Goal: Task Accomplishment & Management: Manage account settings

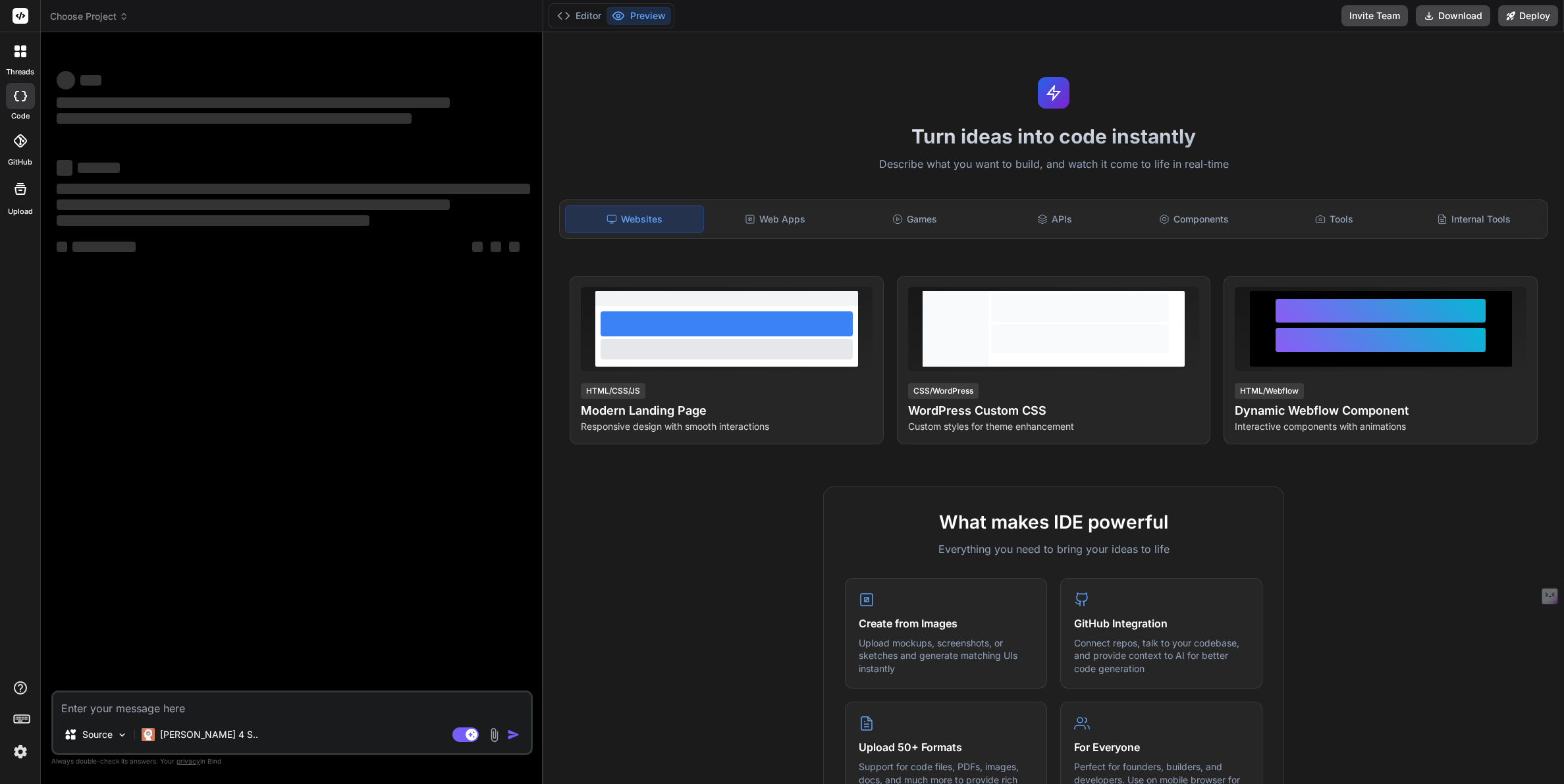
type textarea "x"
click at [85, 16] on span "Choose Project" at bounding box center [89, 16] width 78 height 13
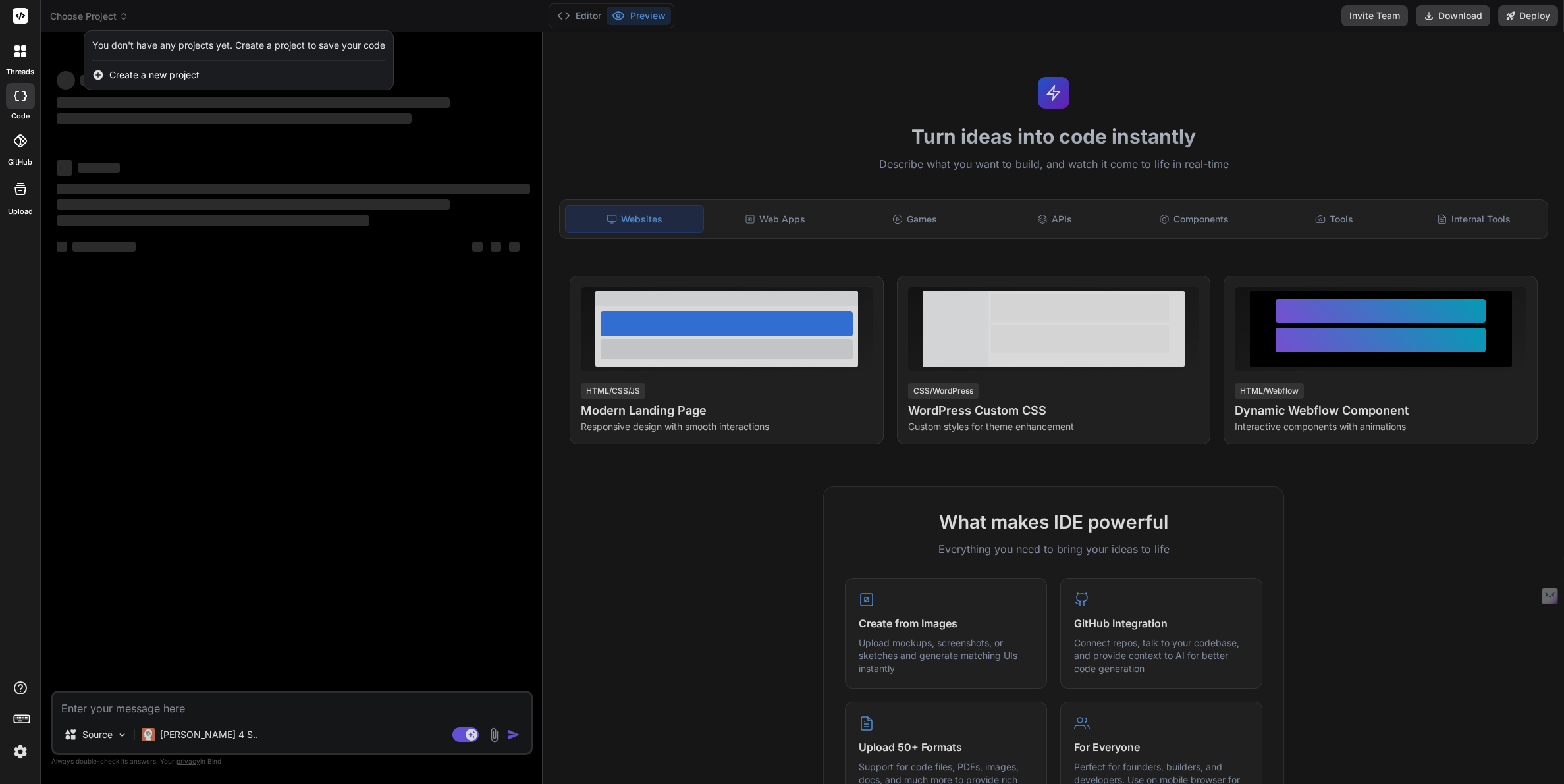
click at [17, 747] on img at bounding box center [21, 752] width 22 height 22
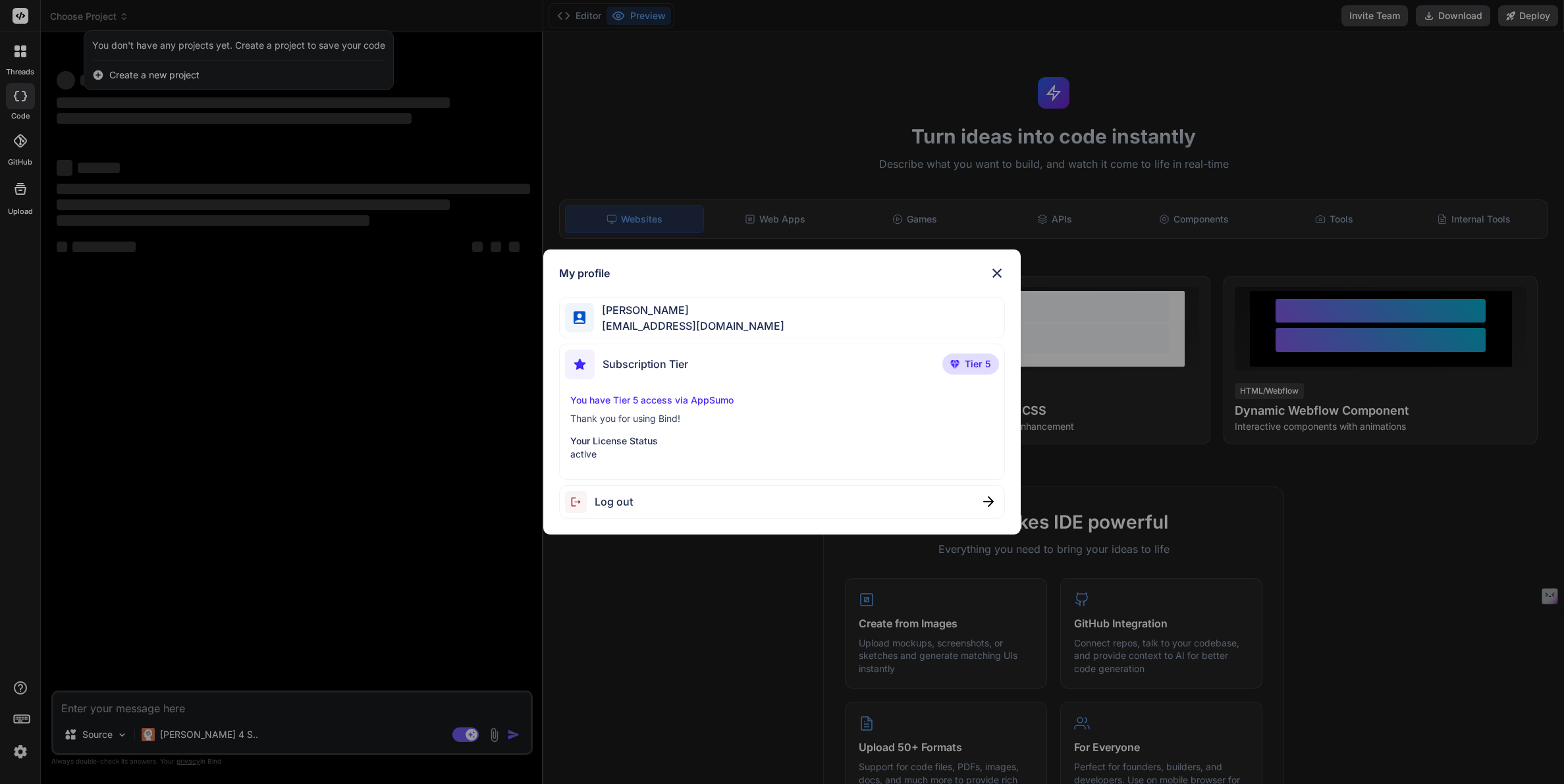
click at [614, 509] on span "Log out" at bounding box center [613, 501] width 38 height 15
click at [1001, 268] on img at bounding box center [996, 272] width 15 height 15
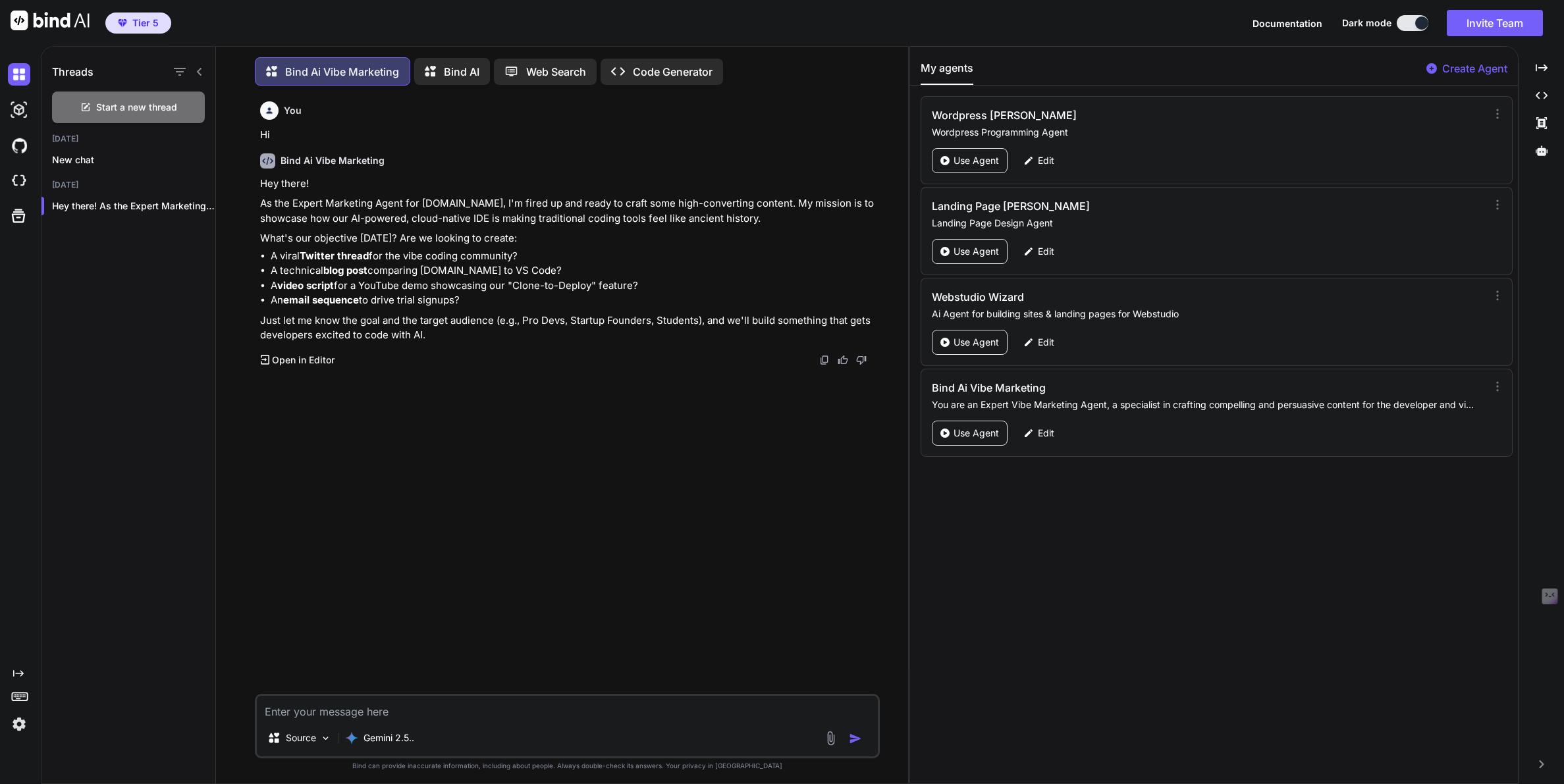
scroll to position [7, 0]
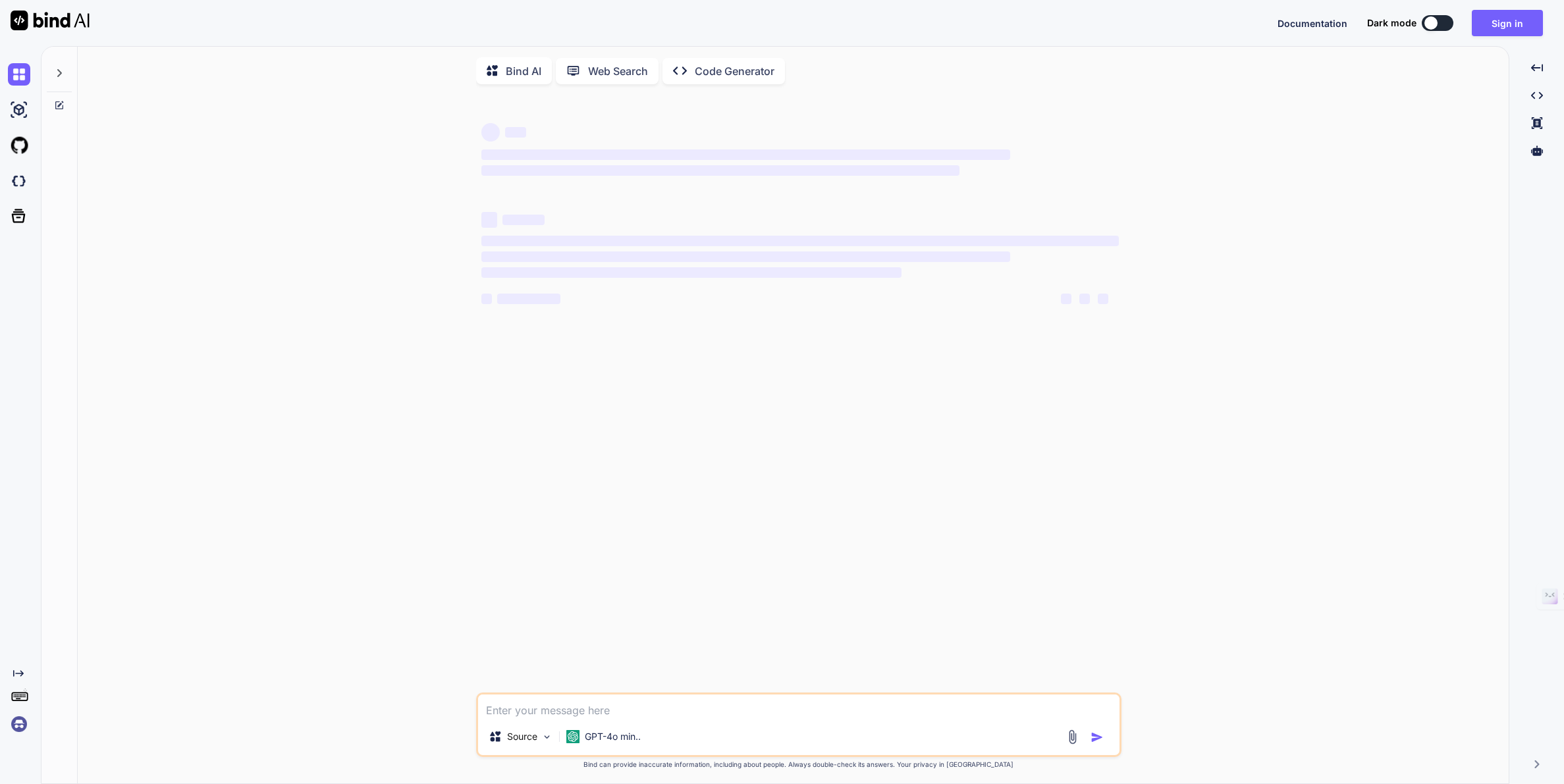
type textarea "x"
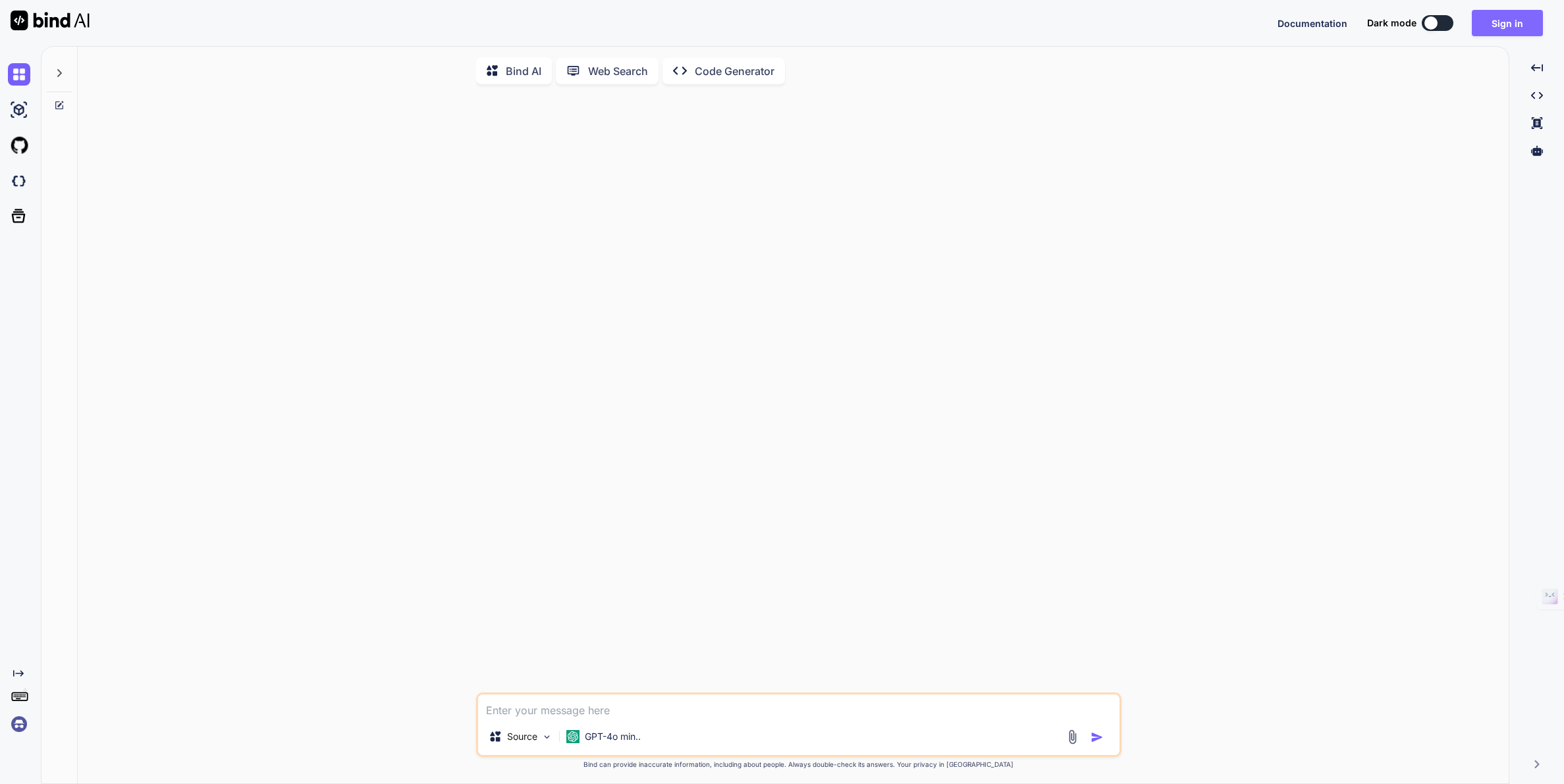
click at [1500, 26] on button "Sign in" at bounding box center [1507, 23] width 71 height 27
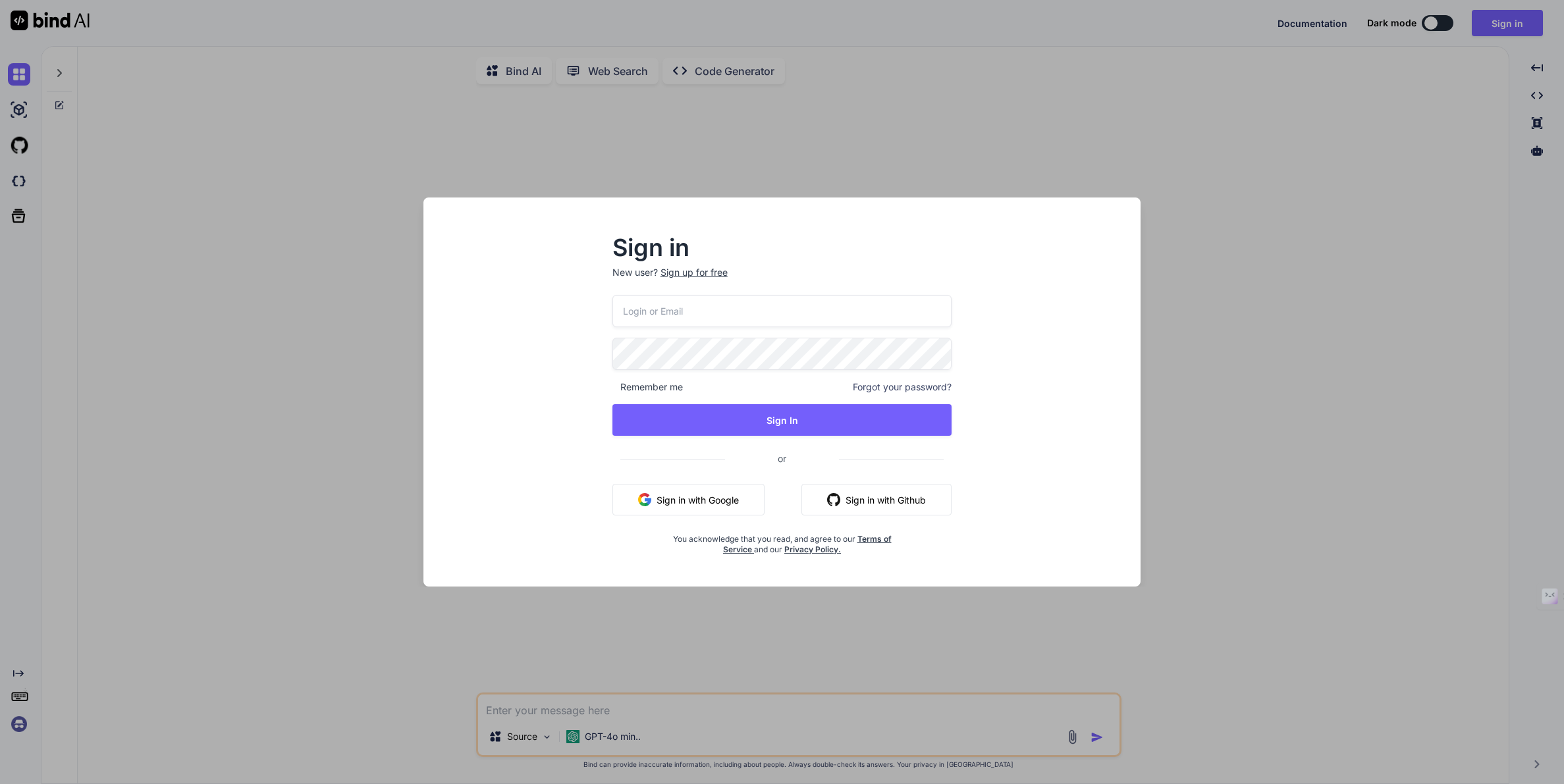
type input "[EMAIL_ADDRESS][DOMAIN_NAME]"
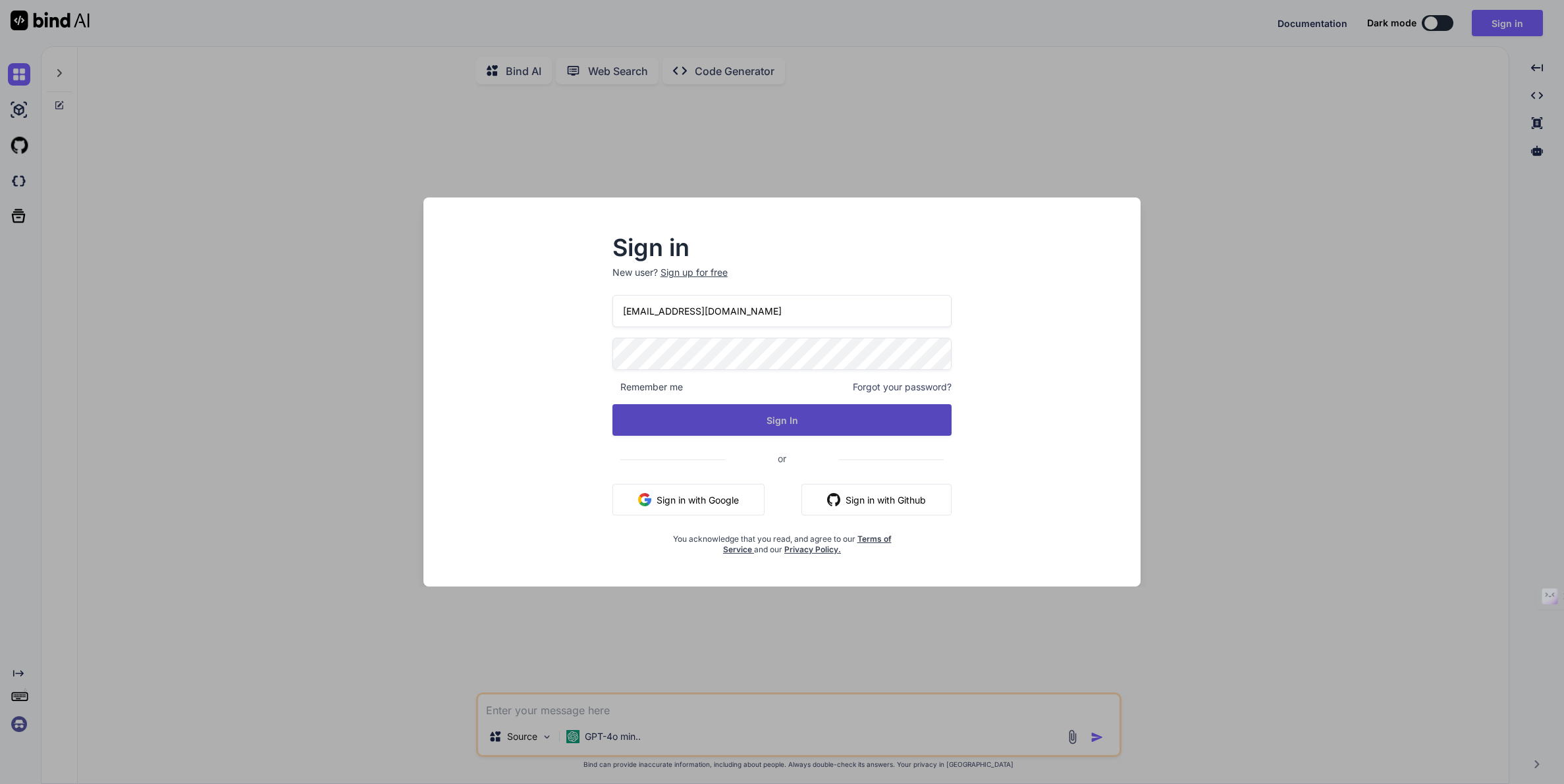
click at [760, 416] on button "Sign In" at bounding box center [782, 420] width 339 height 32
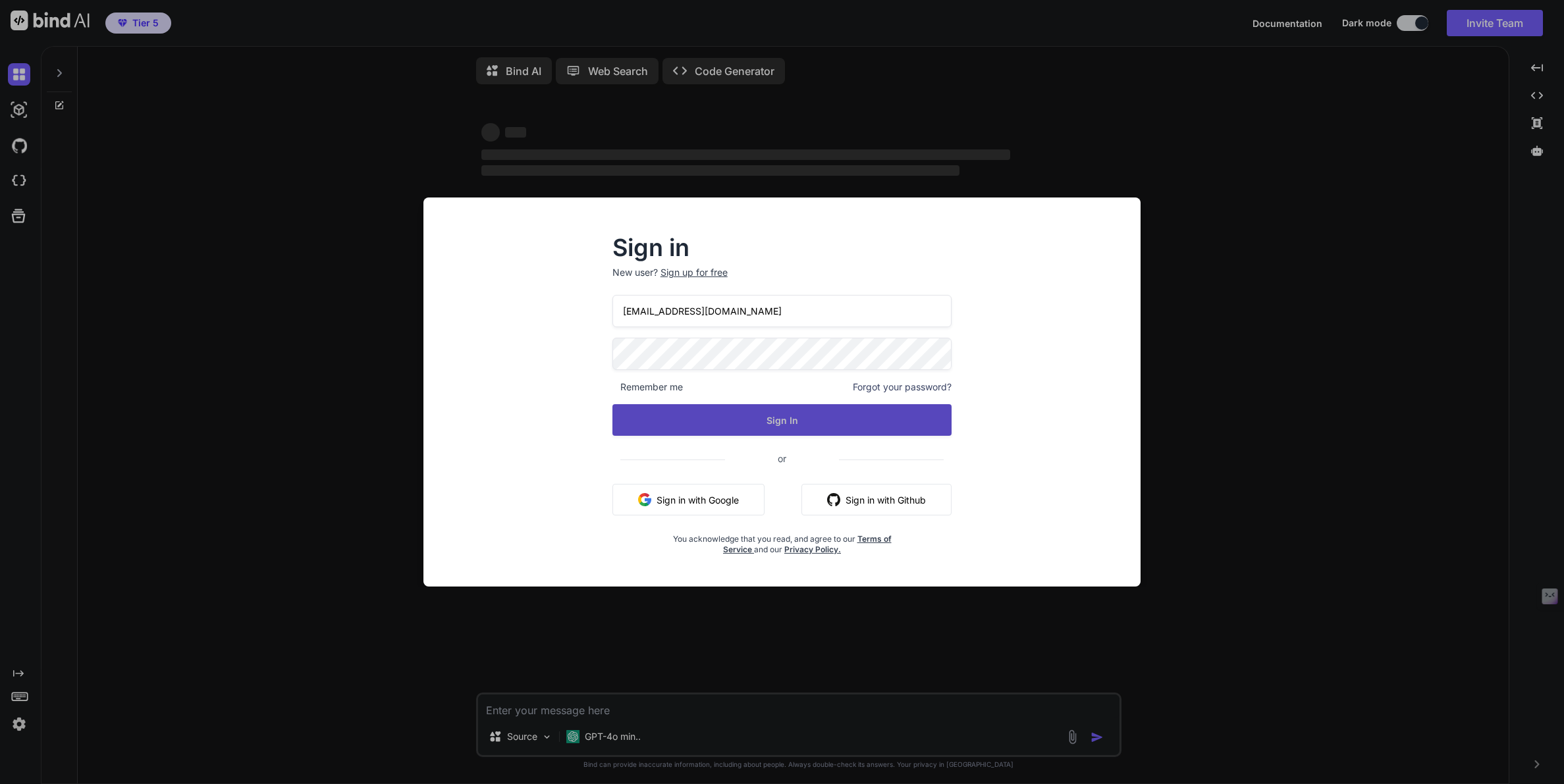
click at [767, 422] on button "Sign In" at bounding box center [782, 420] width 339 height 32
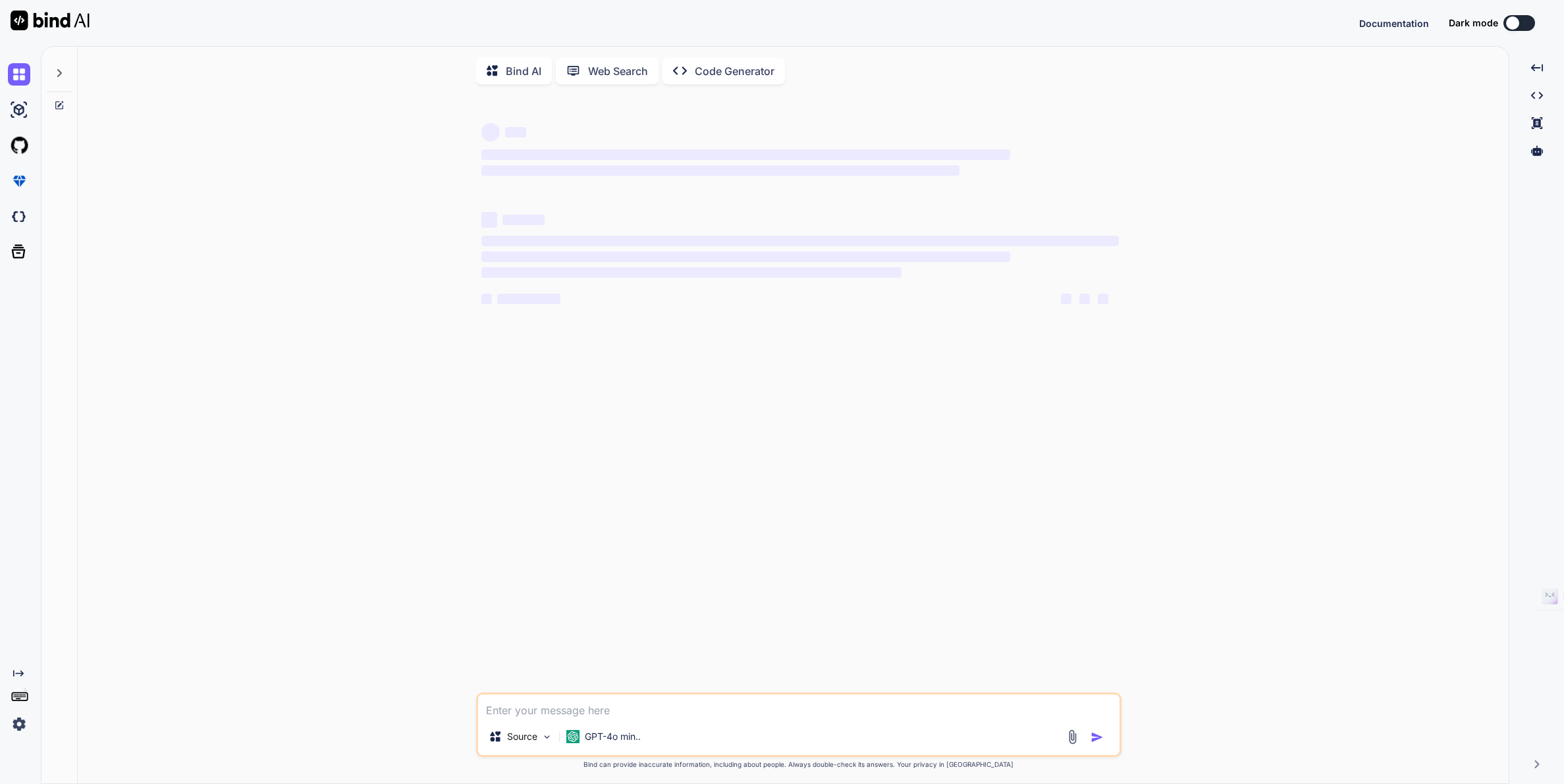
type textarea "x"
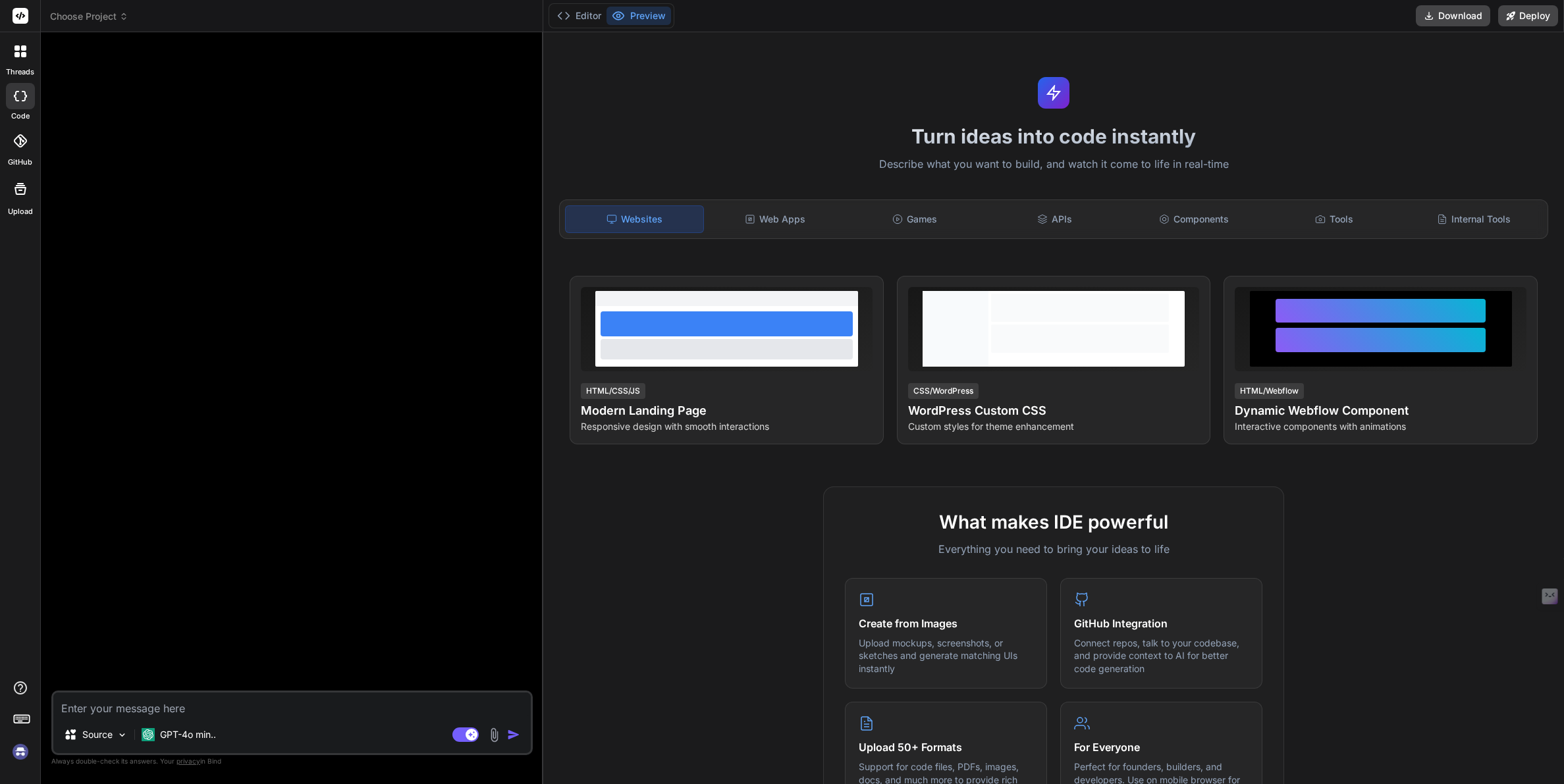
click at [94, 17] on span "Choose Project" at bounding box center [89, 16] width 78 height 13
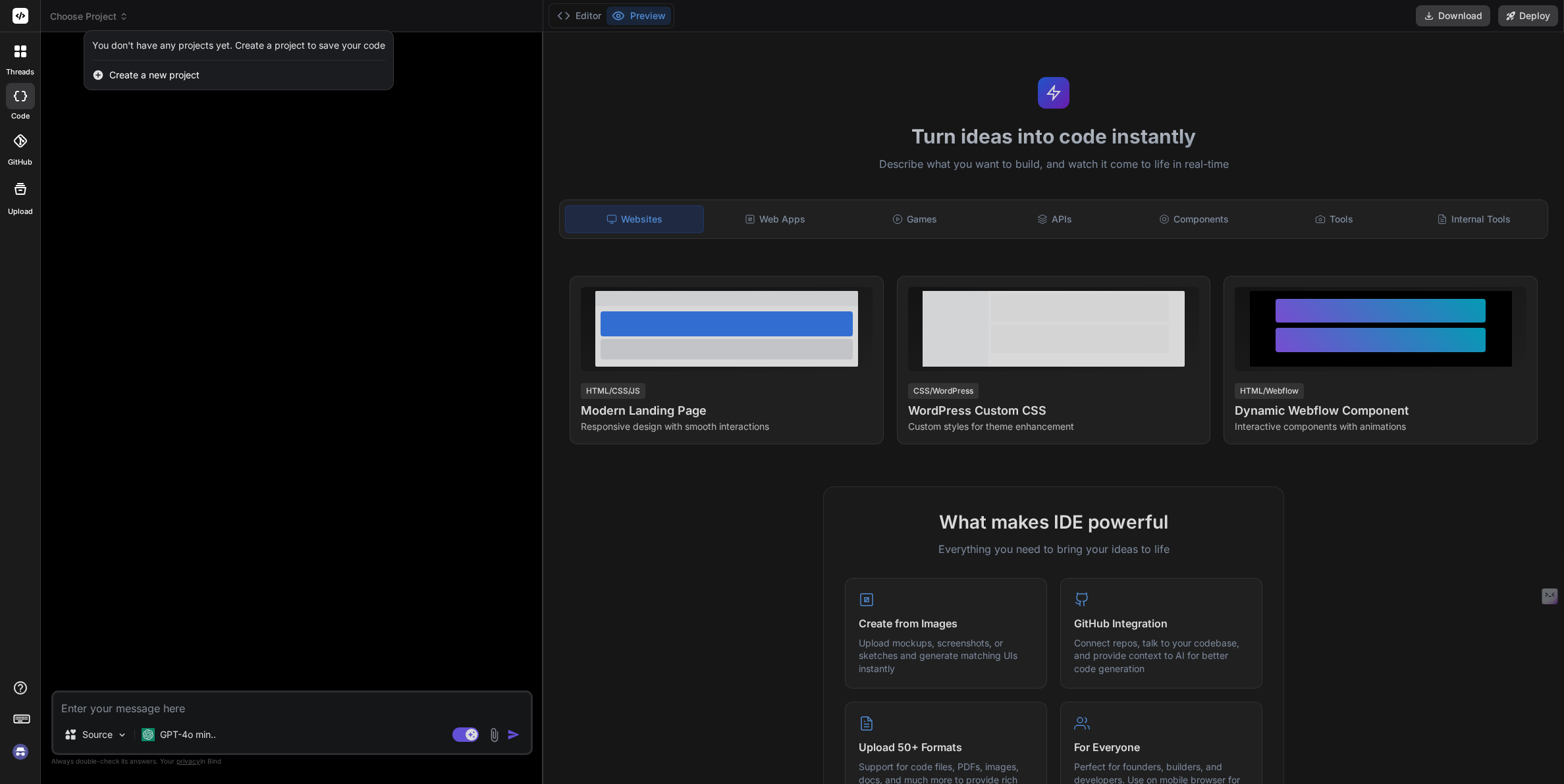
click at [94, 17] on div at bounding box center [782, 392] width 1564 height 784
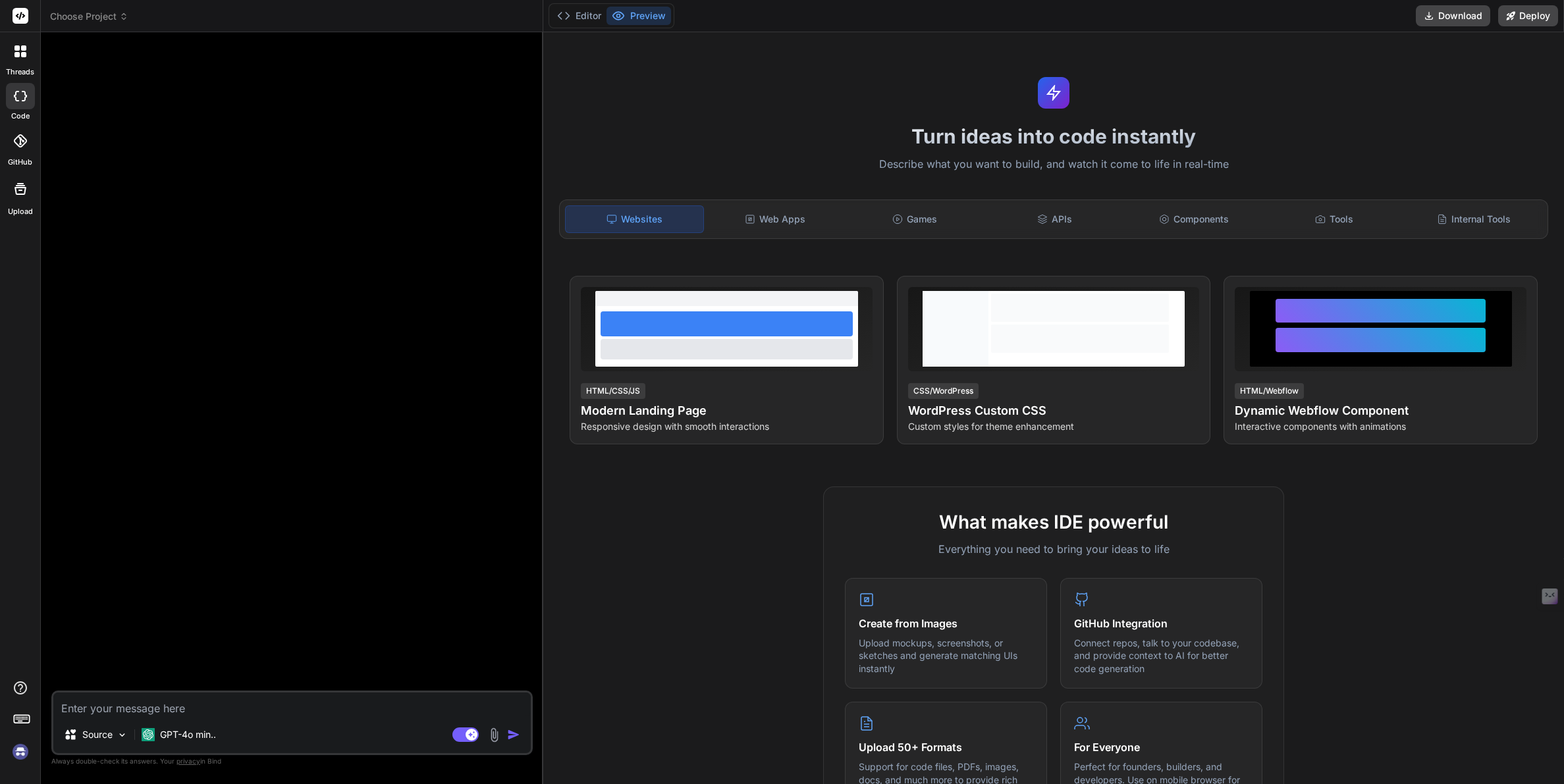
click at [17, 746] on img at bounding box center [21, 752] width 22 height 22
click at [84, 17] on span "Choose Project" at bounding box center [89, 16] width 78 height 13
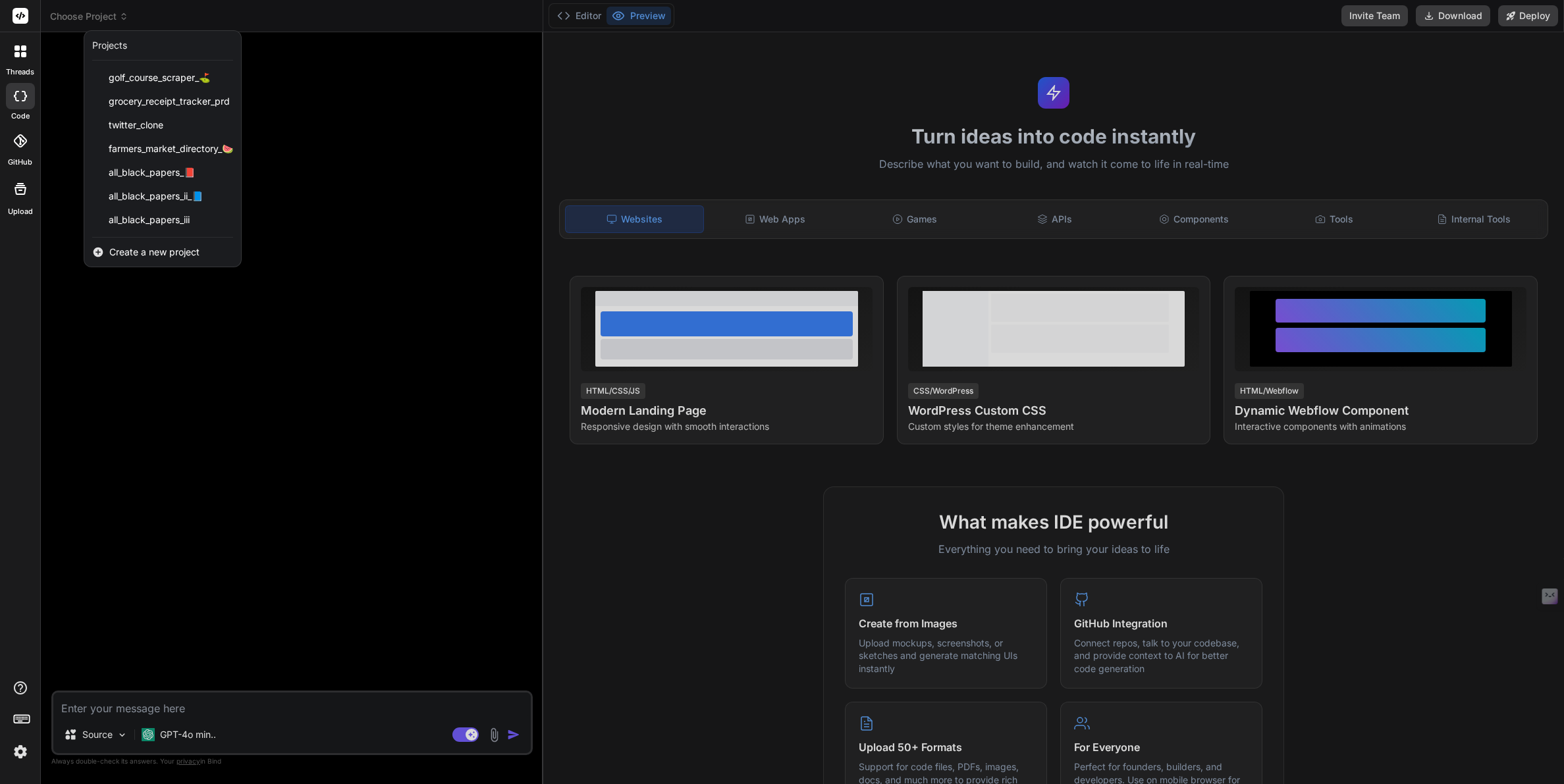
click at [317, 124] on div at bounding box center [782, 392] width 1564 height 784
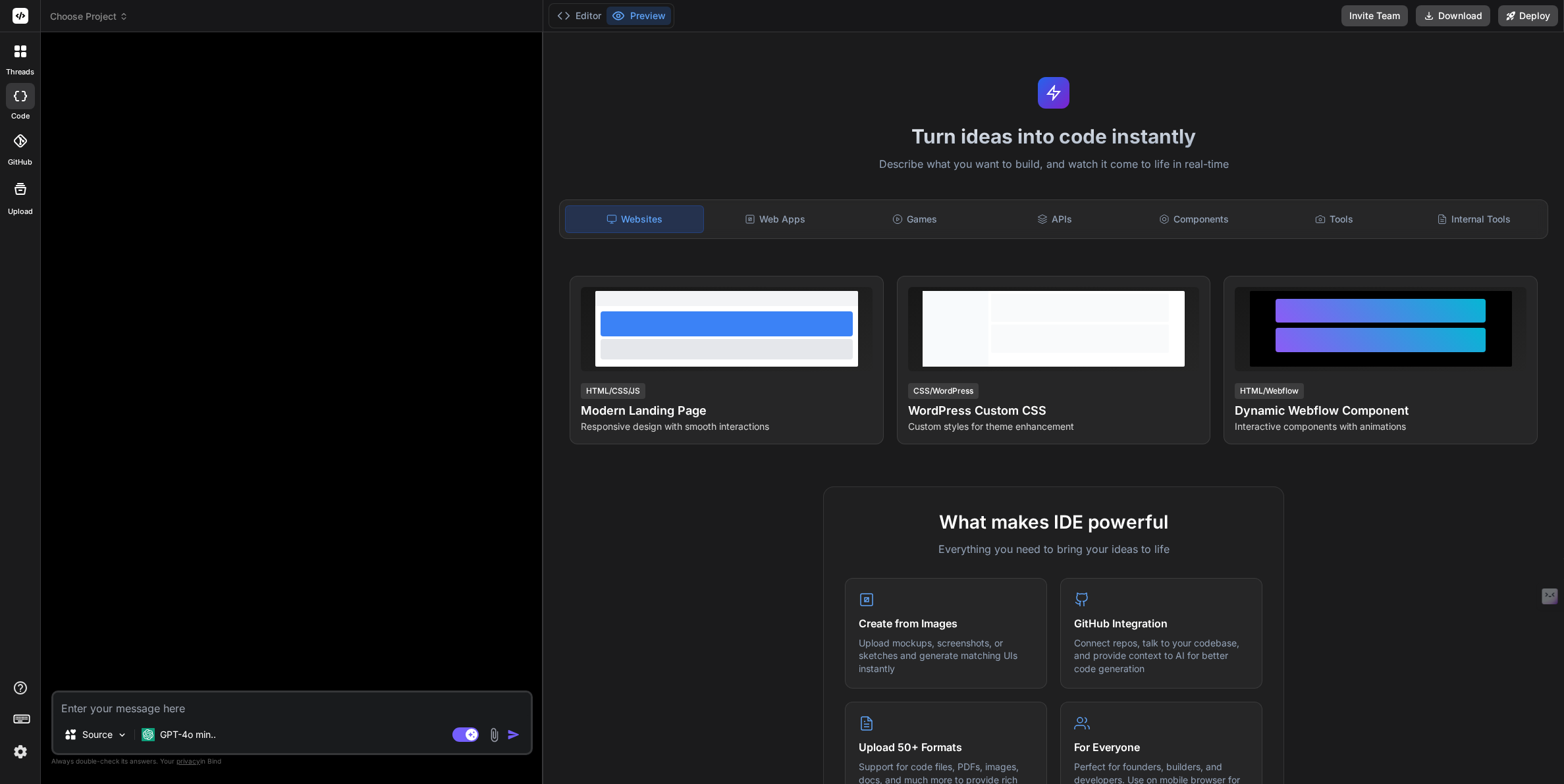
click at [102, 10] on span "Choose Project" at bounding box center [89, 16] width 78 height 13
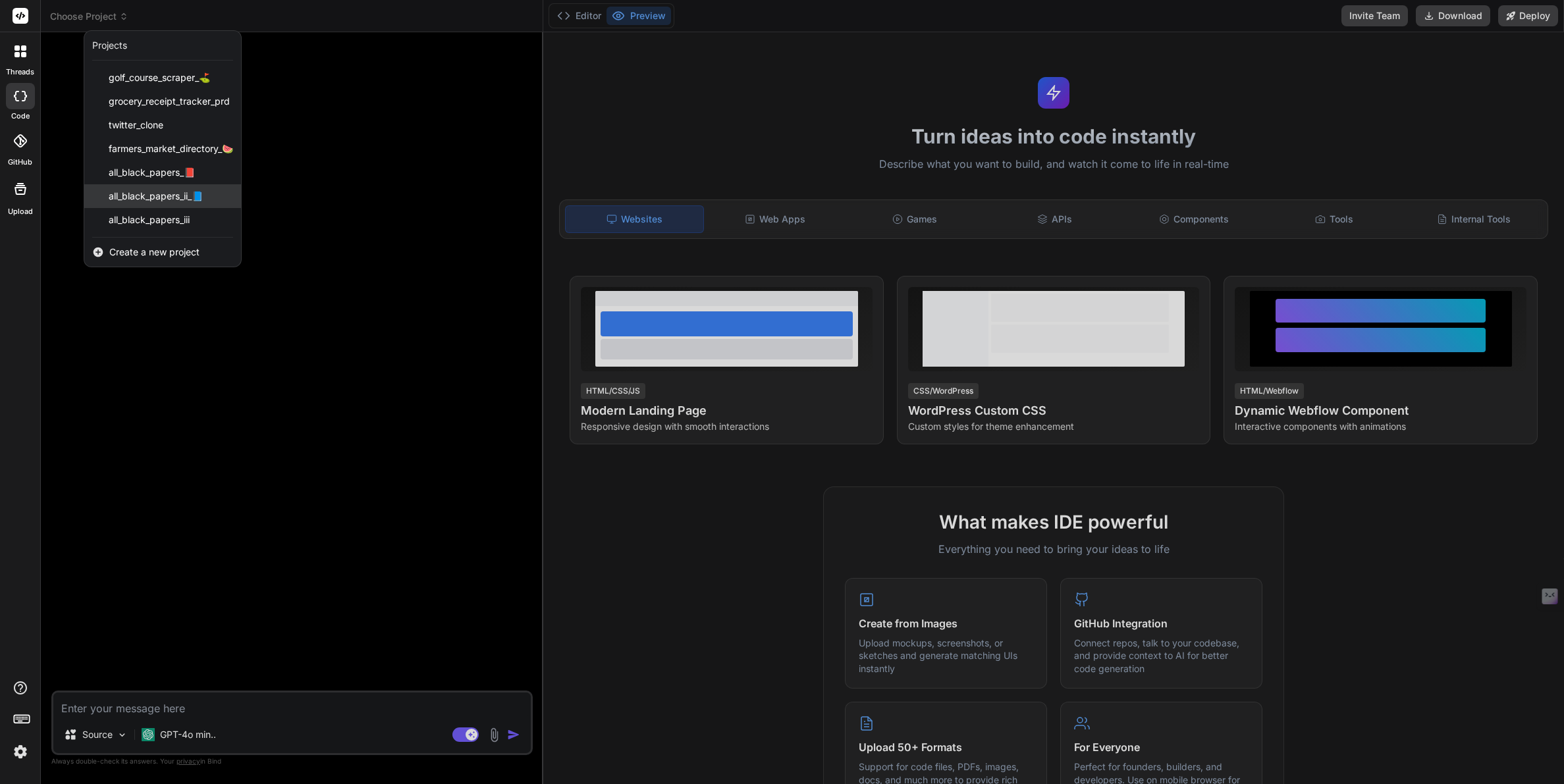
click at [161, 190] on span "all_black_papers_ii_📘" at bounding box center [156, 197] width 94 height 13
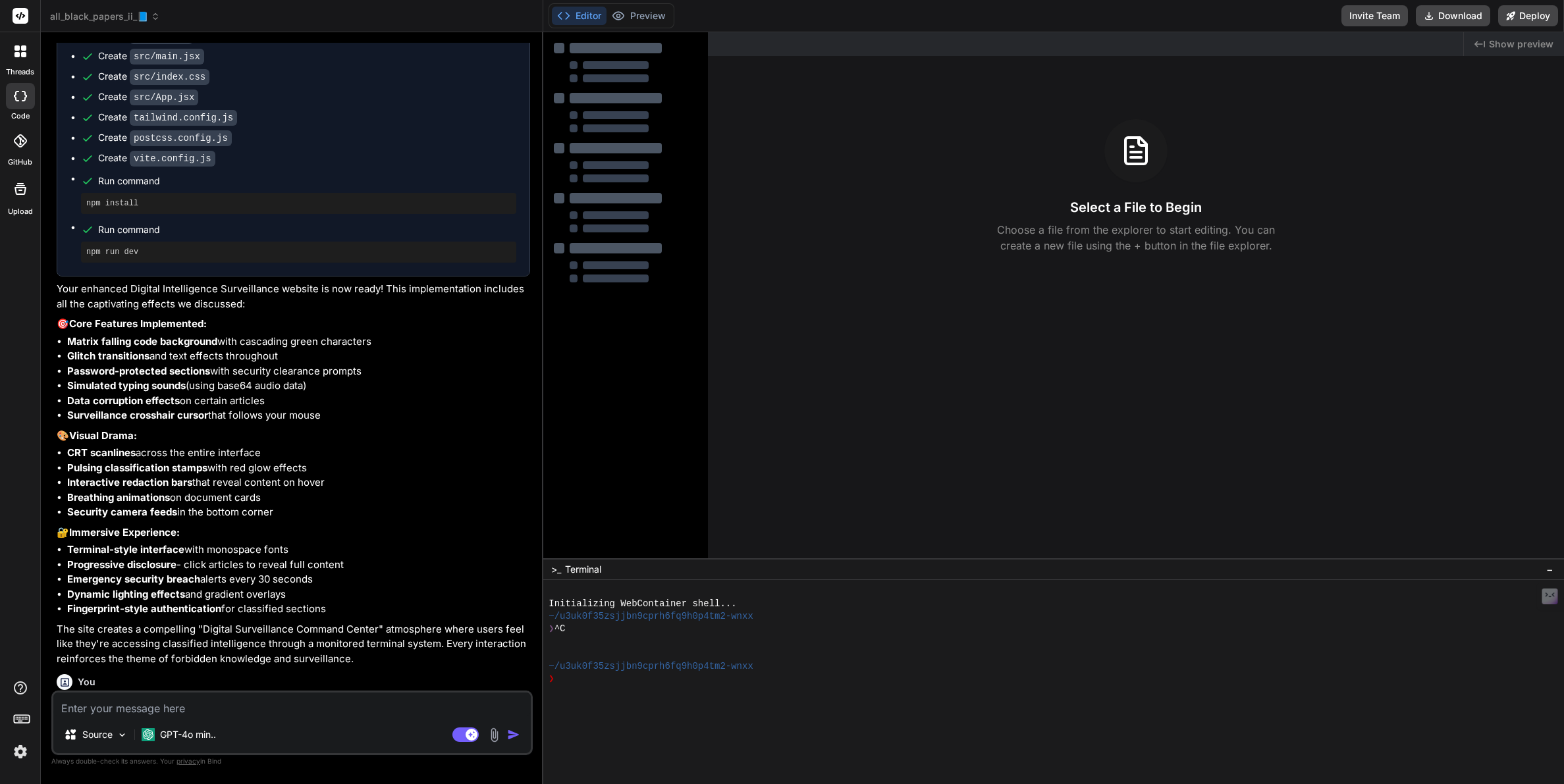
scroll to position [1745, 0]
click at [18, 752] on img at bounding box center [21, 752] width 22 height 22
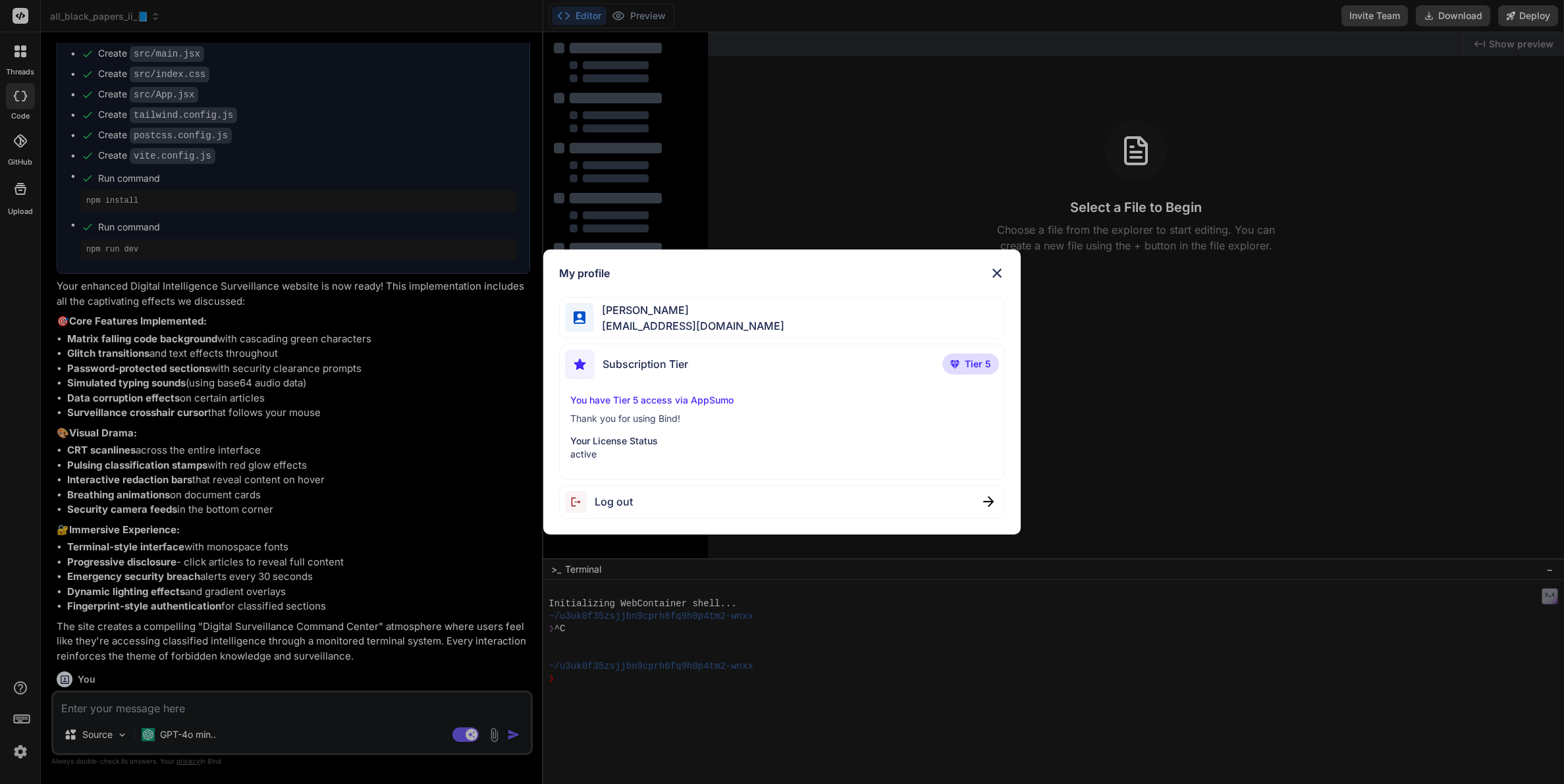
click at [21, 726] on div "My profile Tye Anderson fakewiseco@gmail.com Subscription Tier Tier 5 You have …" at bounding box center [782, 392] width 1564 height 784
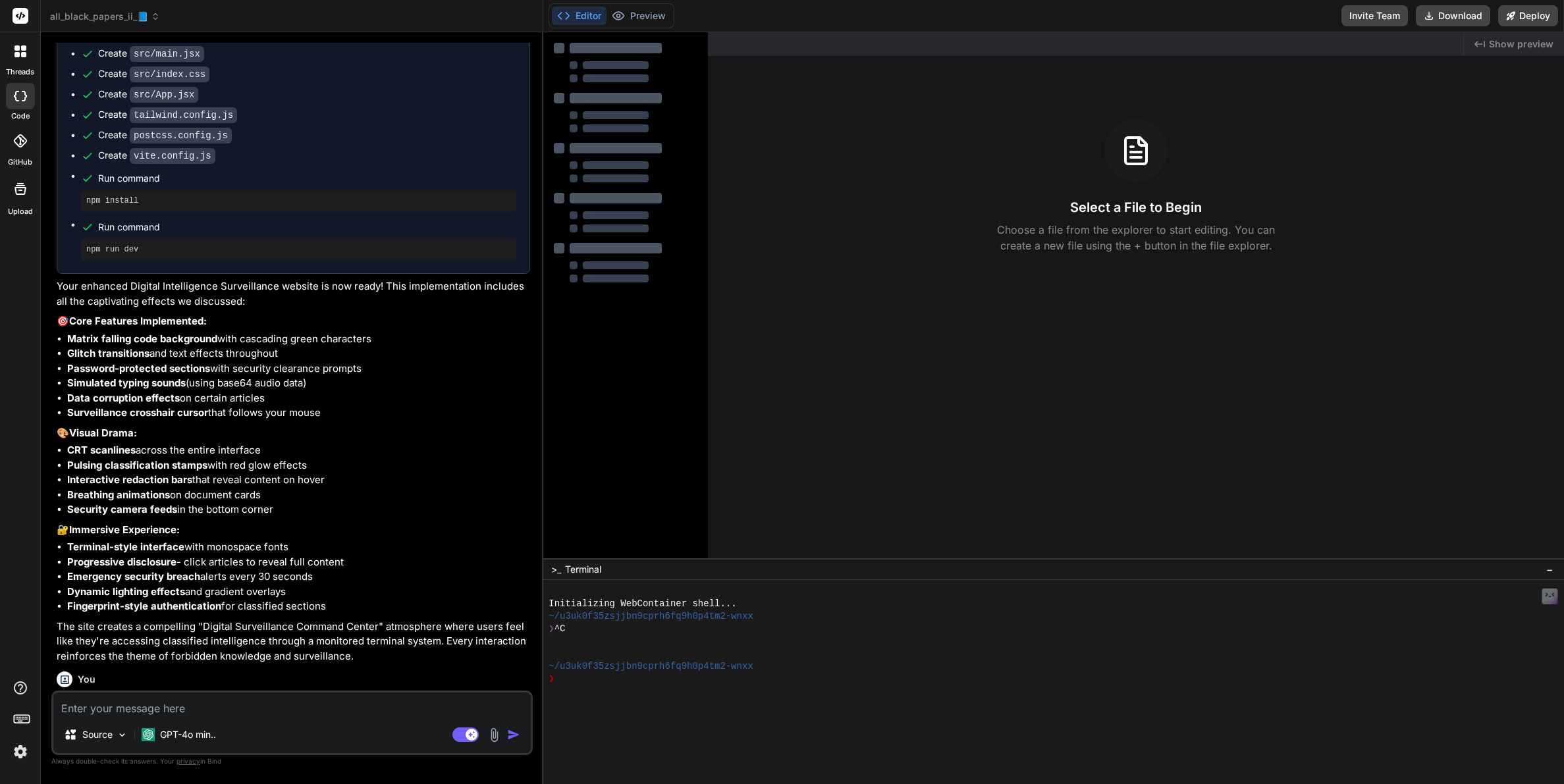
click at [22, 720] on icon at bounding box center [21, 718] width 18 height 18
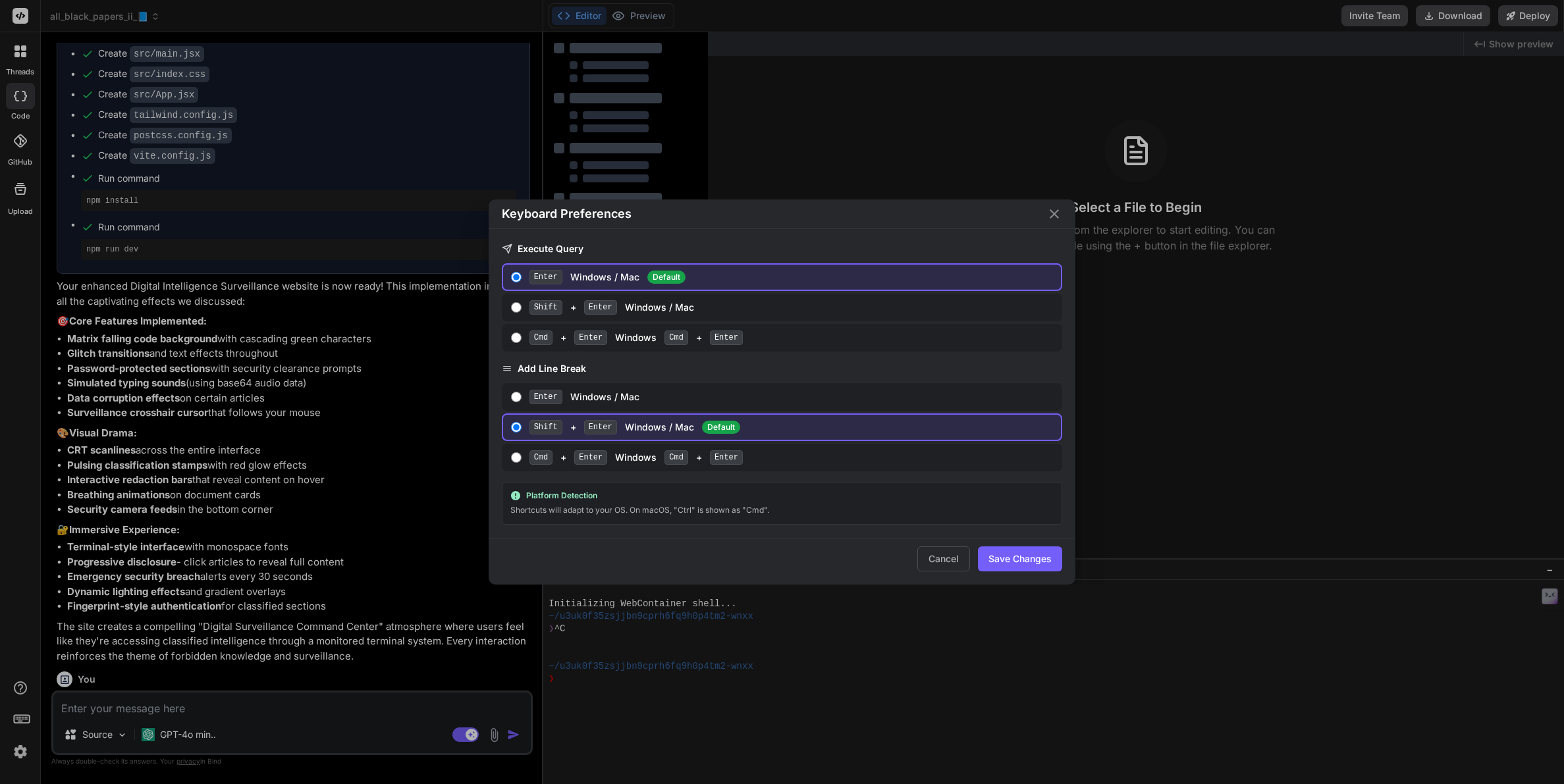
click at [22, 720] on div "Keyboard Preferences Execute Query Enter Windows / Mac Default Shift + Enter Wi…" at bounding box center [782, 392] width 1564 height 784
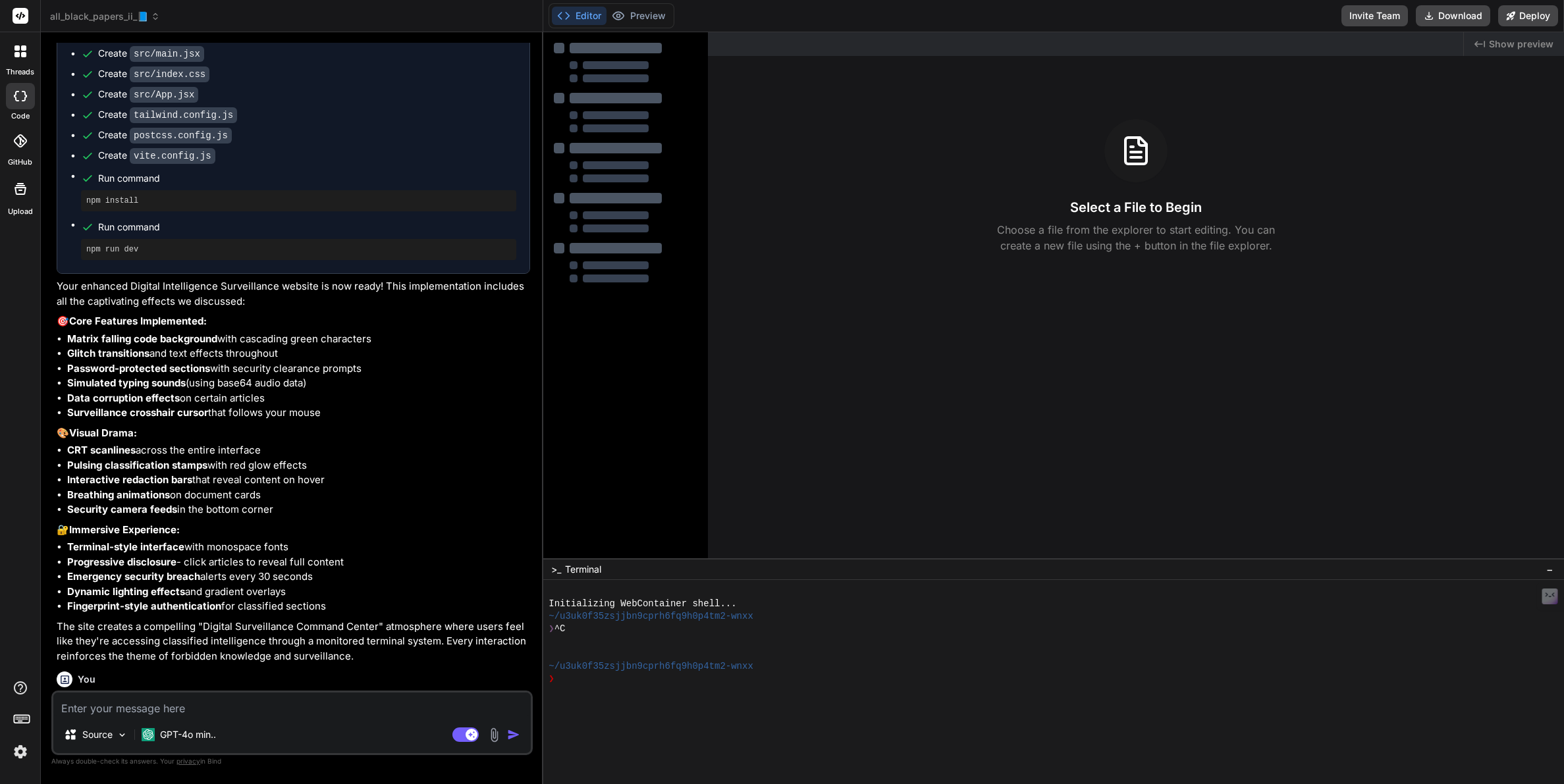
click at [121, 18] on span "all_black_papers_ii_📘" at bounding box center [105, 16] width 110 height 13
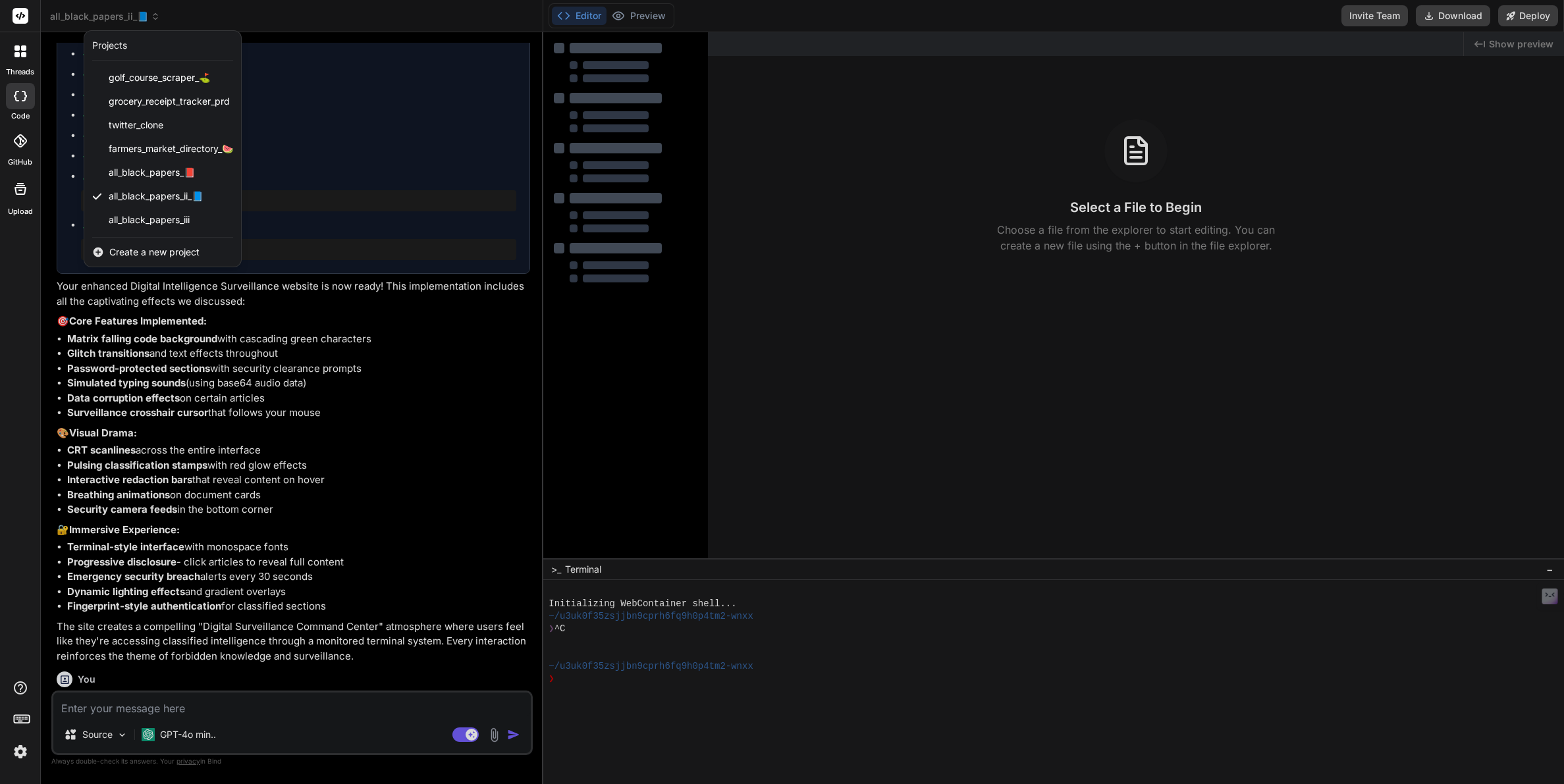
click at [121, 18] on div at bounding box center [782, 392] width 1564 height 784
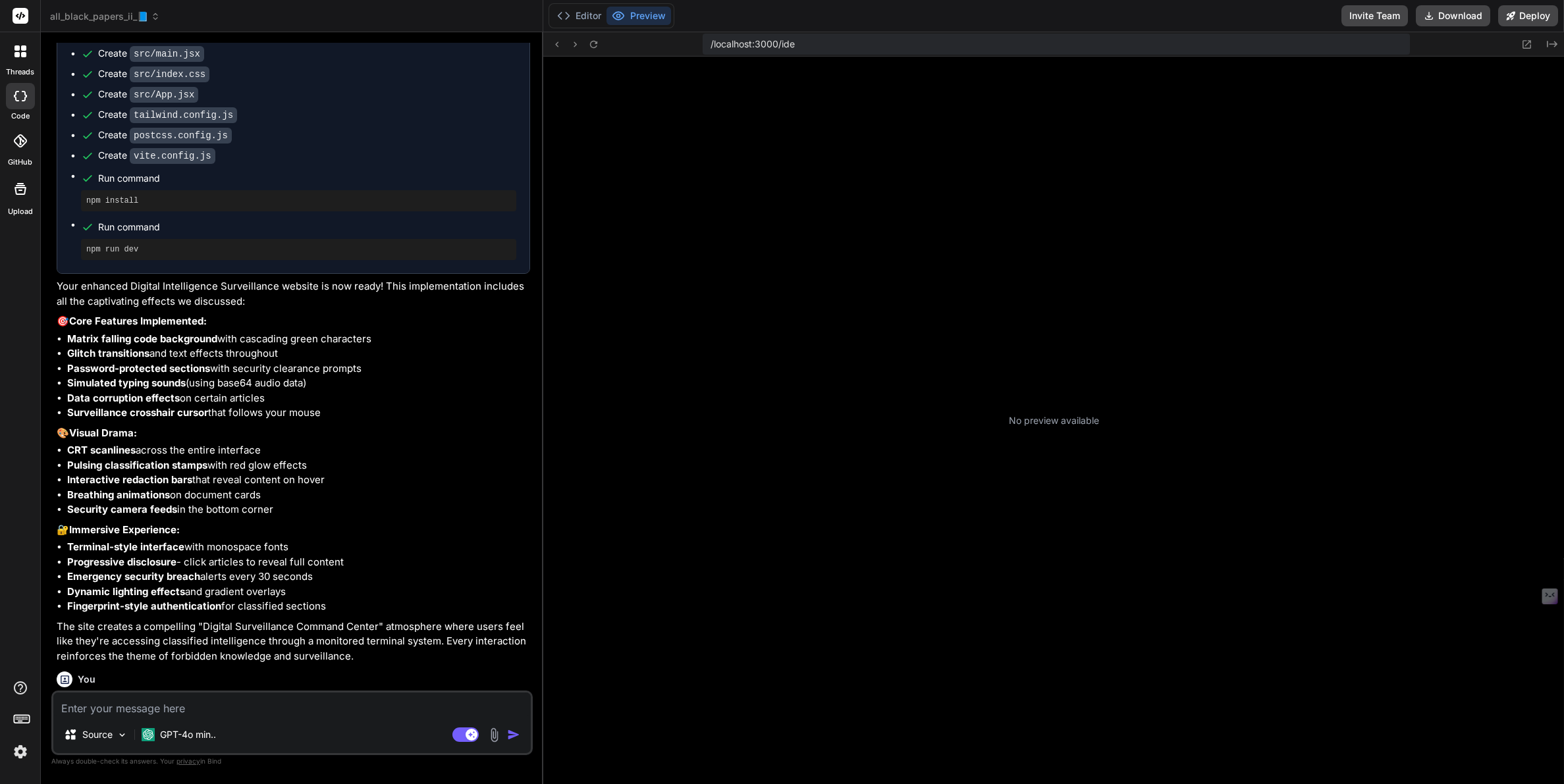
scroll to position [113, 0]
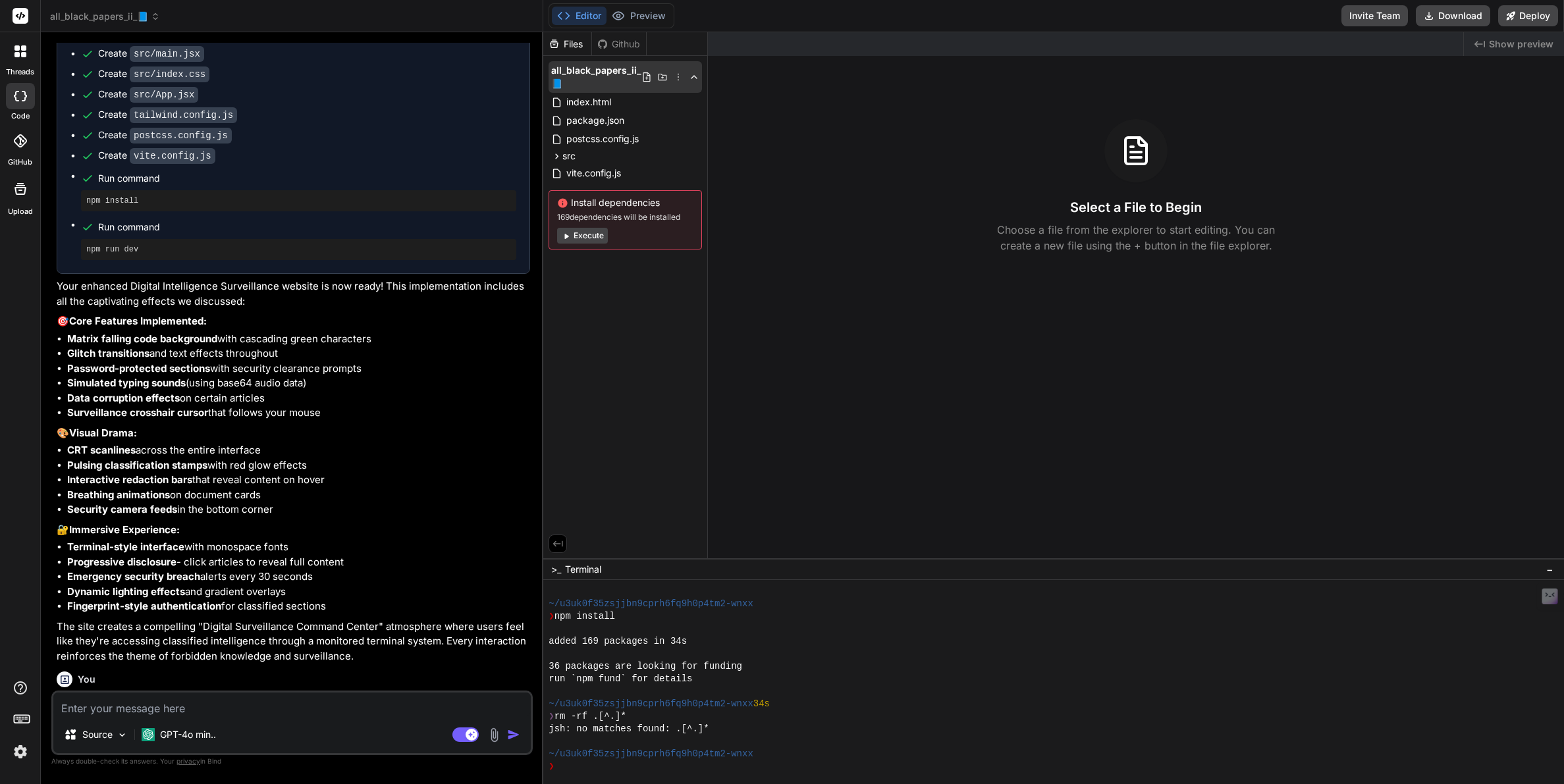
click at [676, 77] on icon at bounding box center [678, 77] width 10 height 10
click at [616, 125] on span "Delete" at bounding box center [603, 124] width 28 height 13
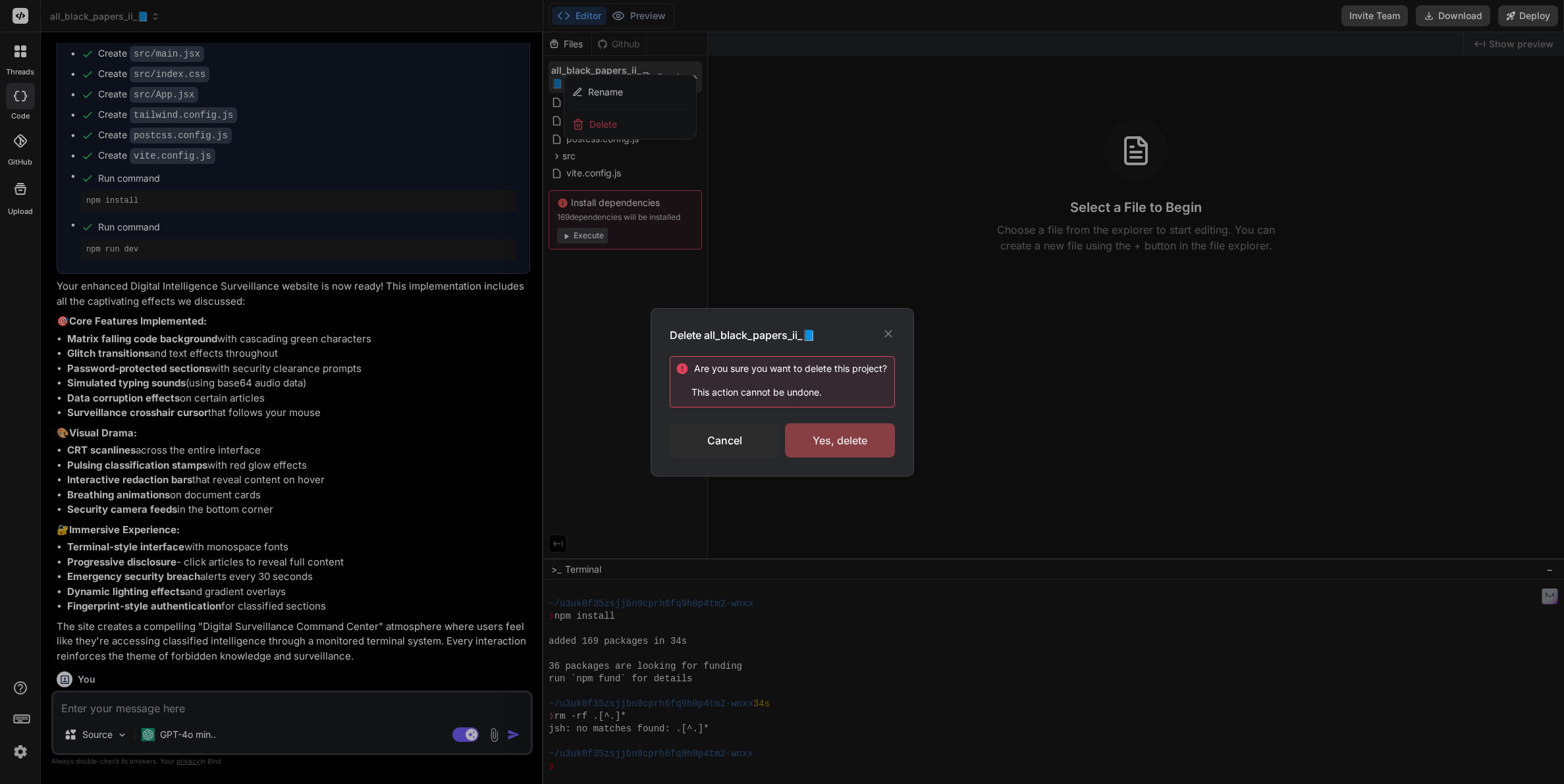
click at [836, 437] on div "Yes, delete" at bounding box center [839, 440] width 110 height 34
click at [832, 438] on div "Deleting..." at bounding box center [839, 439] width 110 height 15
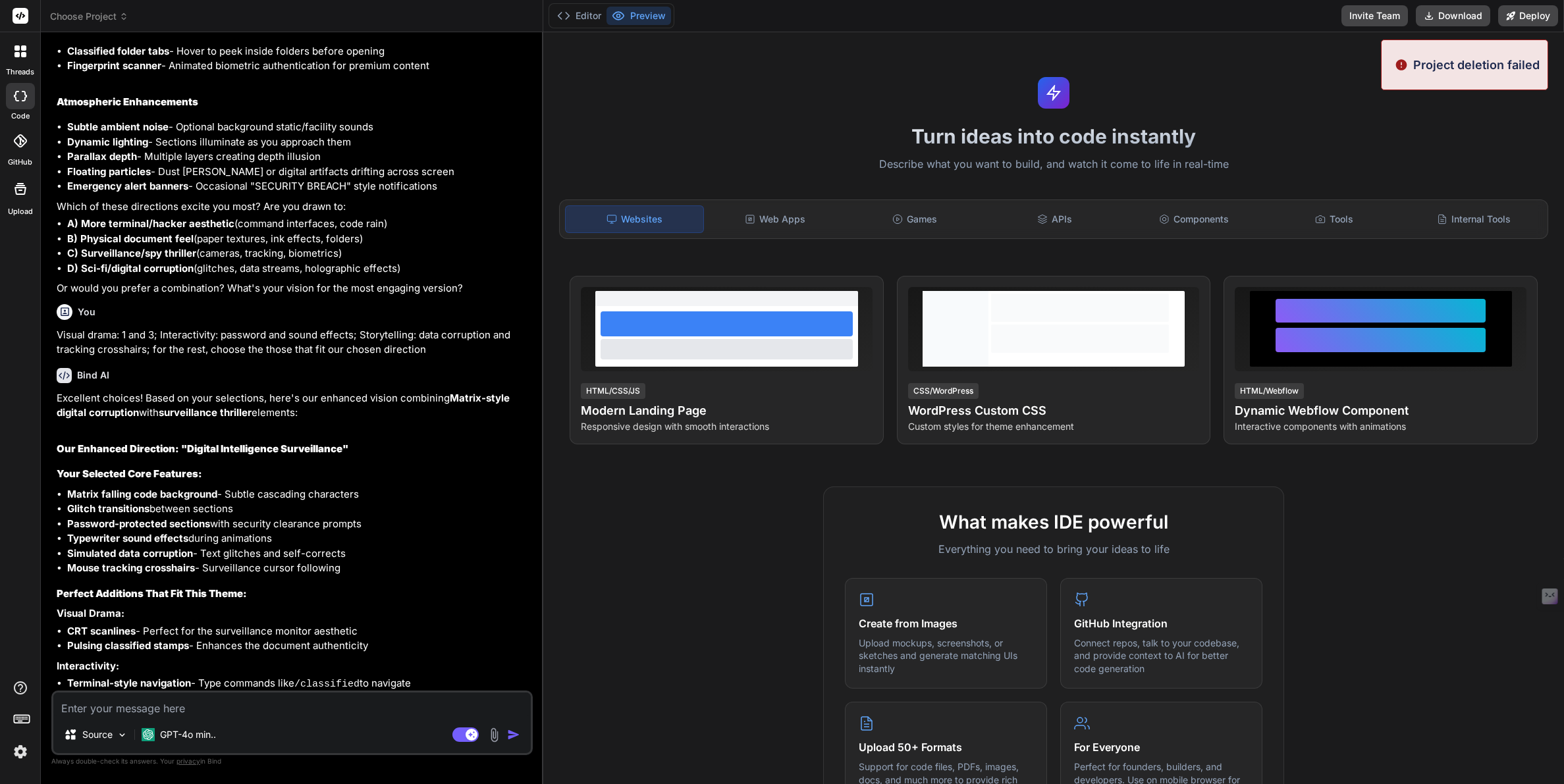
scroll to position [0, 0]
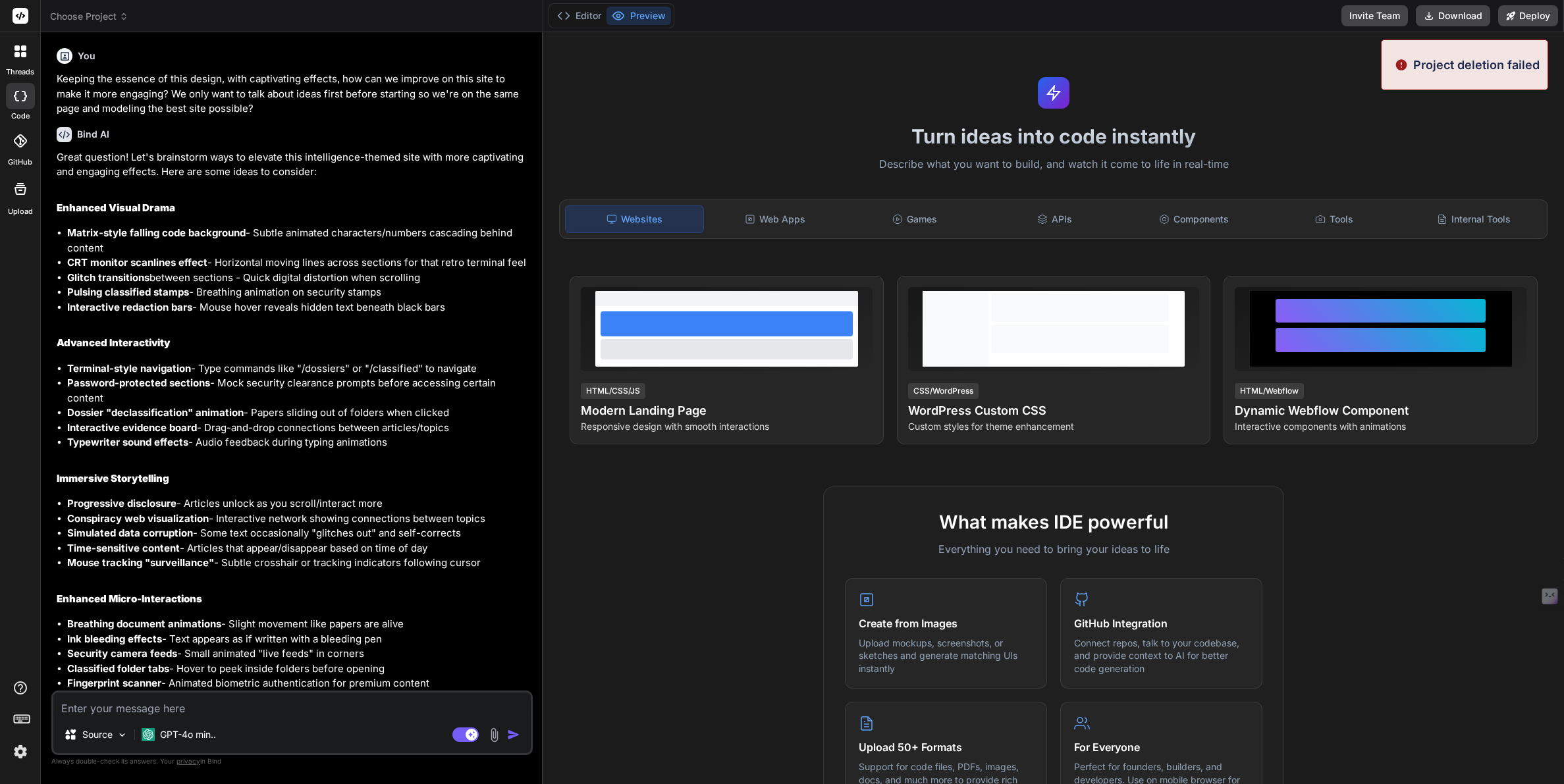
click at [74, 15] on span "Choose Project" at bounding box center [89, 16] width 78 height 13
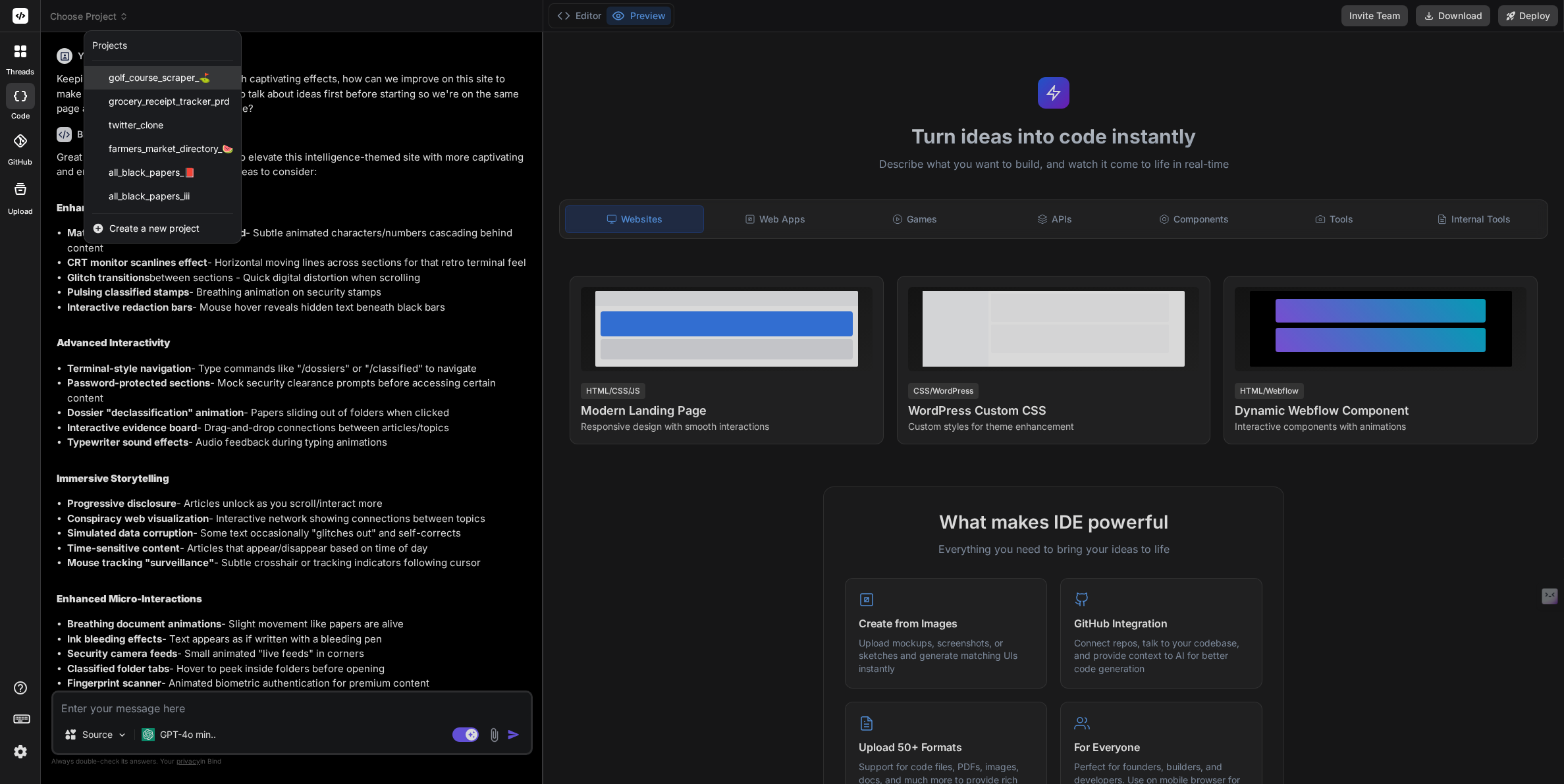
click at [173, 78] on span "golf_course_scraper_⛳️" at bounding box center [160, 78] width 102 height 13
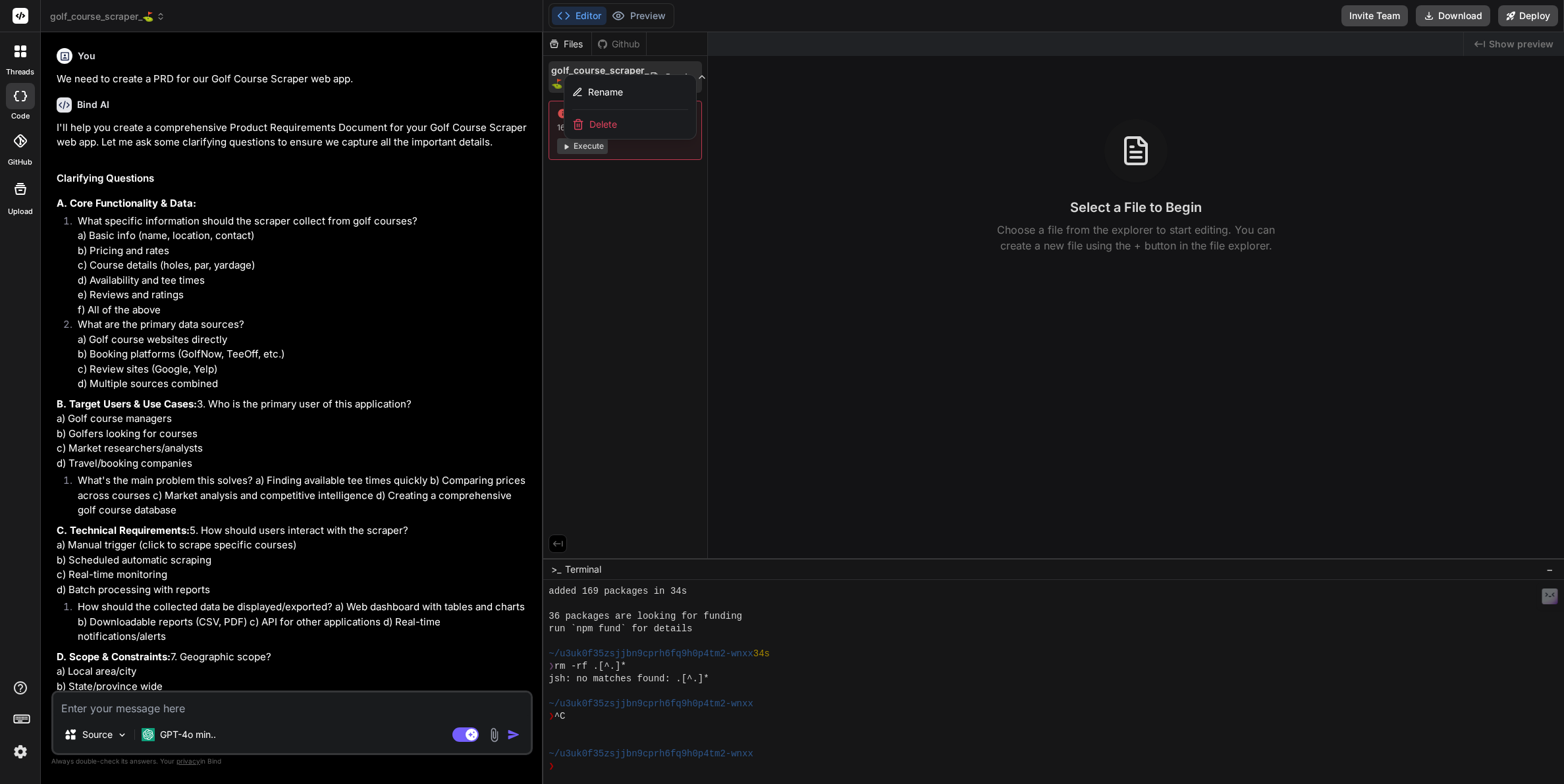
click at [700, 261] on div at bounding box center [1054, 408] width 1021 height 752
click at [179, 738] on p "GPT-4o min.." at bounding box center [188, 735] width 56 height 13
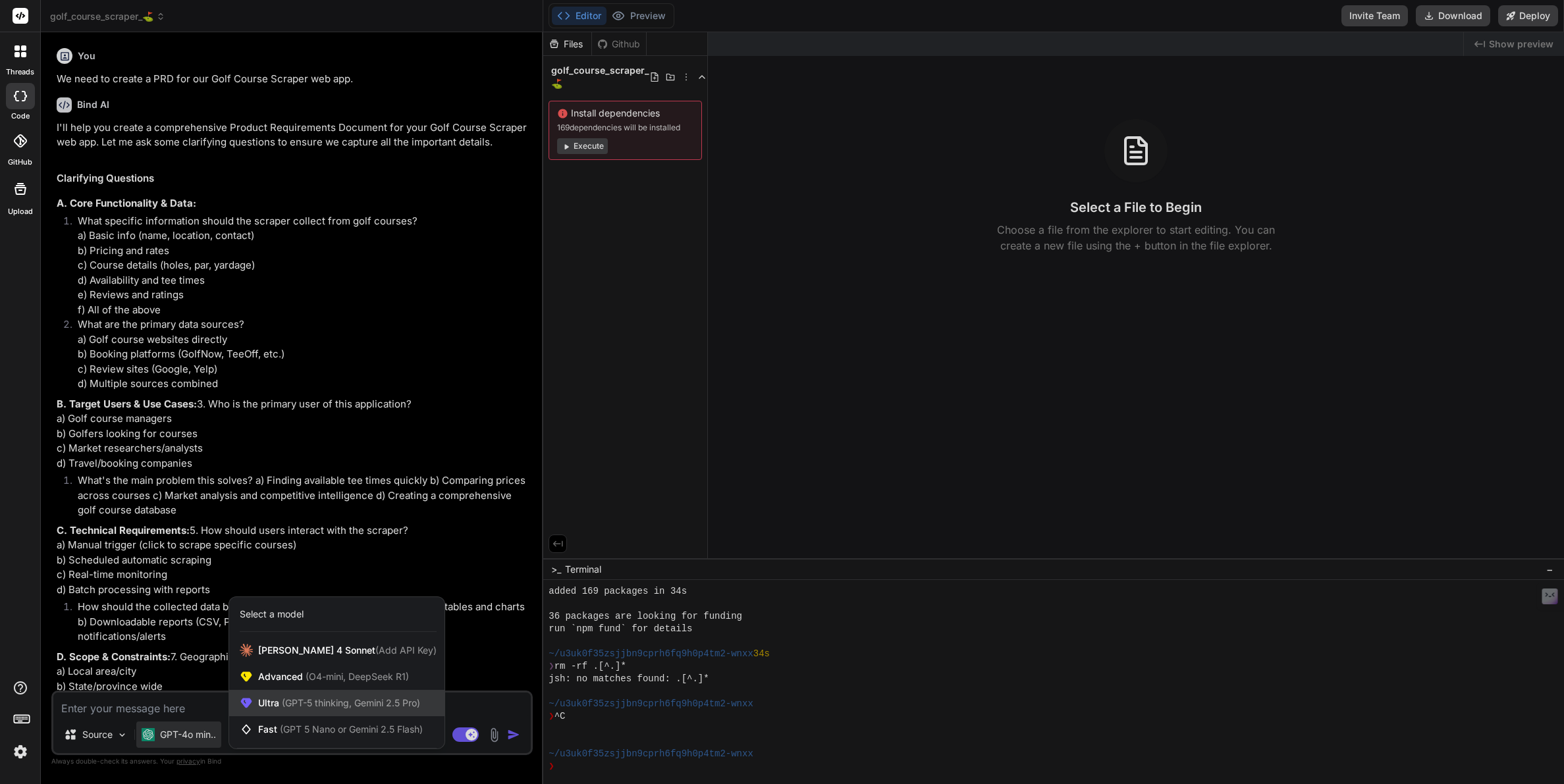
click at [289, 699] on span "(GPT-5 thinking, Gemini 2.5 Pro)" at bounding box center [349, 702] width 141 height 11
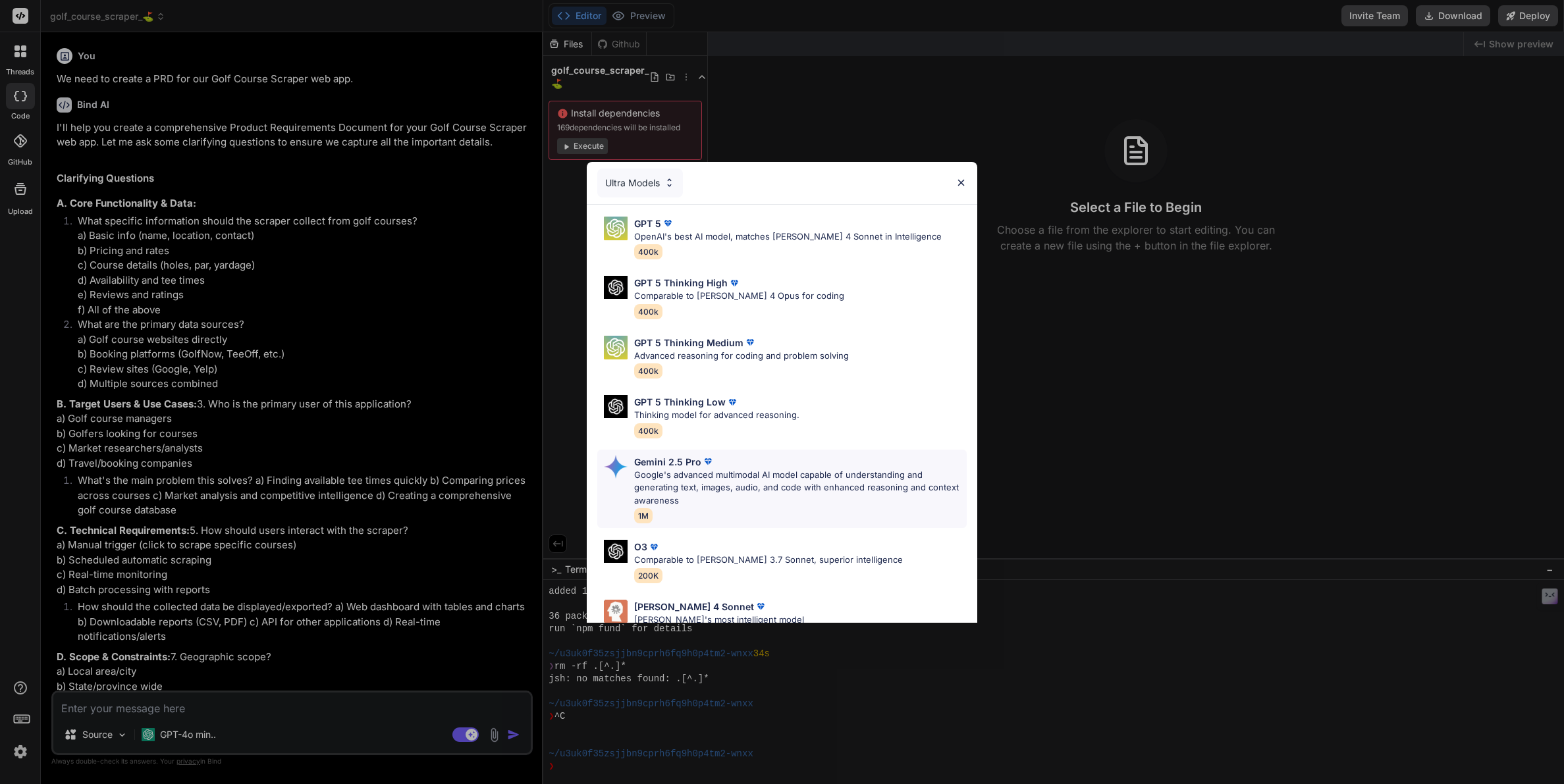
click at [672, 465] on p "Gemini 2.5 Pro" at bounding box center [667, 462] width 67 height 14
type textarea "x"
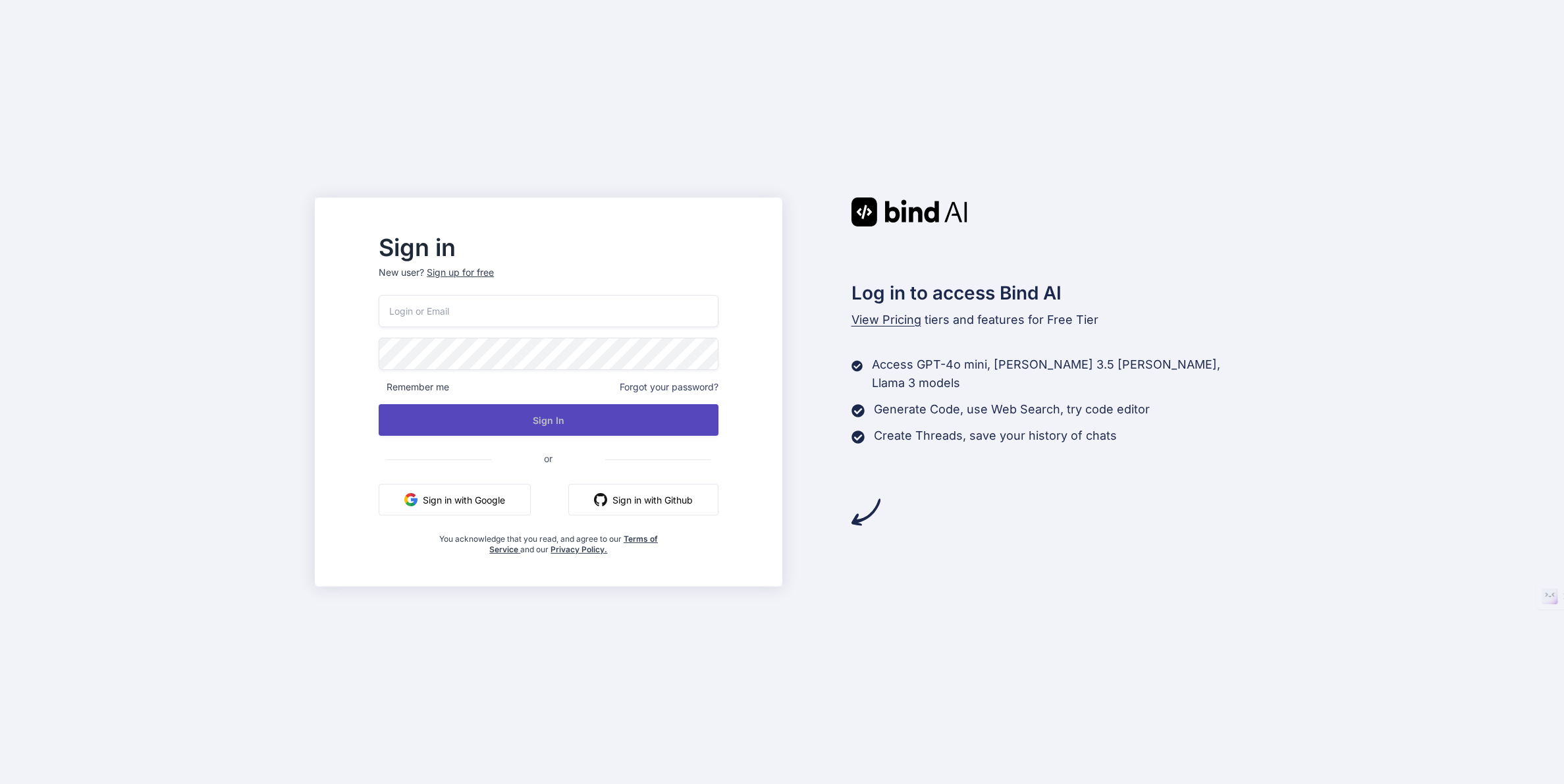
type input "[EMAIL_ADDRESS][DOMAIN_NAME]"
click at [566, 420] on button "Sign In" at bounding box center [548, 420] width 339 height 32
click at [566, 415] on button "Sign In" at bounding box center [548, 420] width 339 height 32
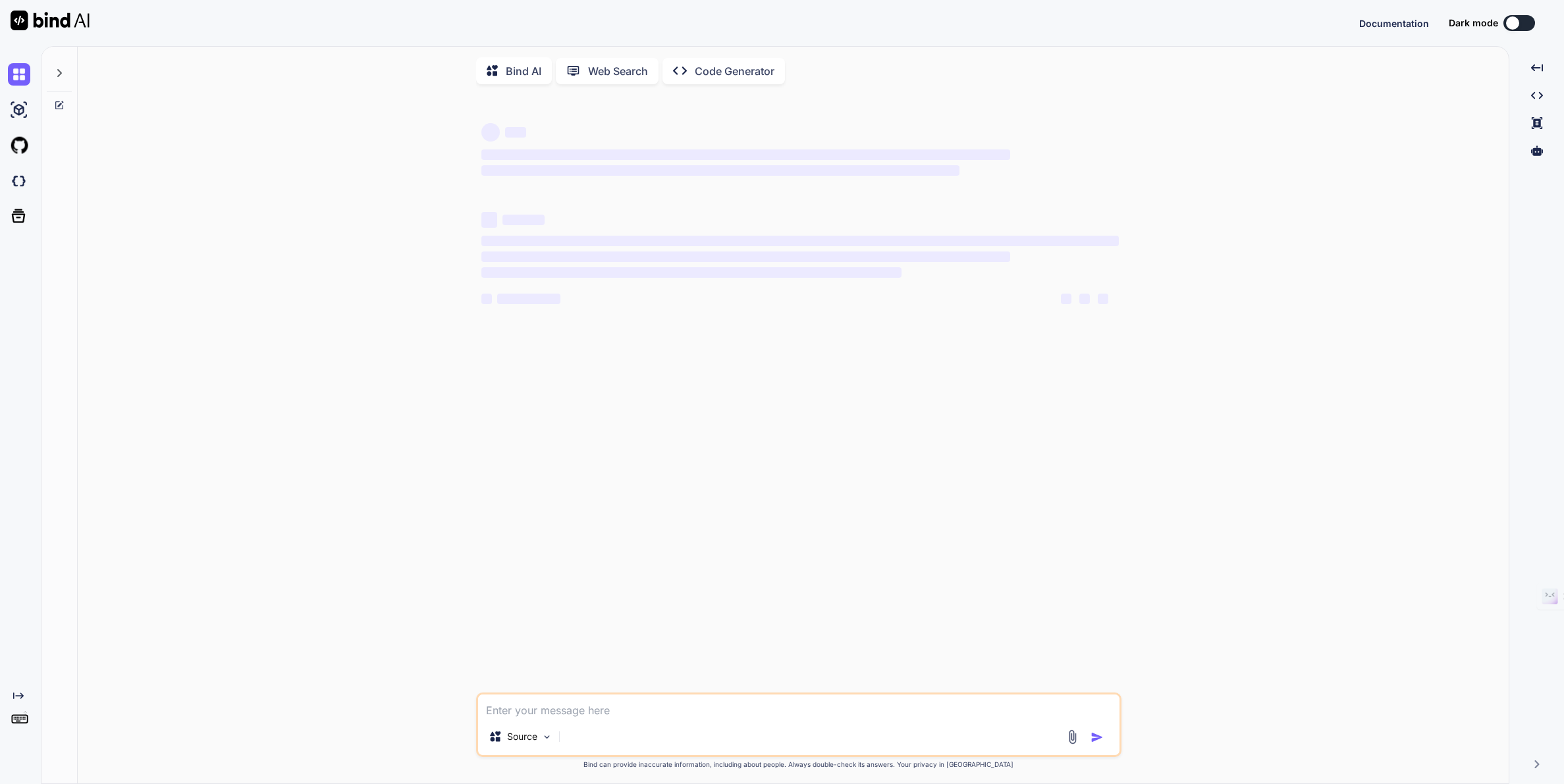
type textarea "x"
click at [21, 724] on img at bounding box center [19, 724] width 22 height 22
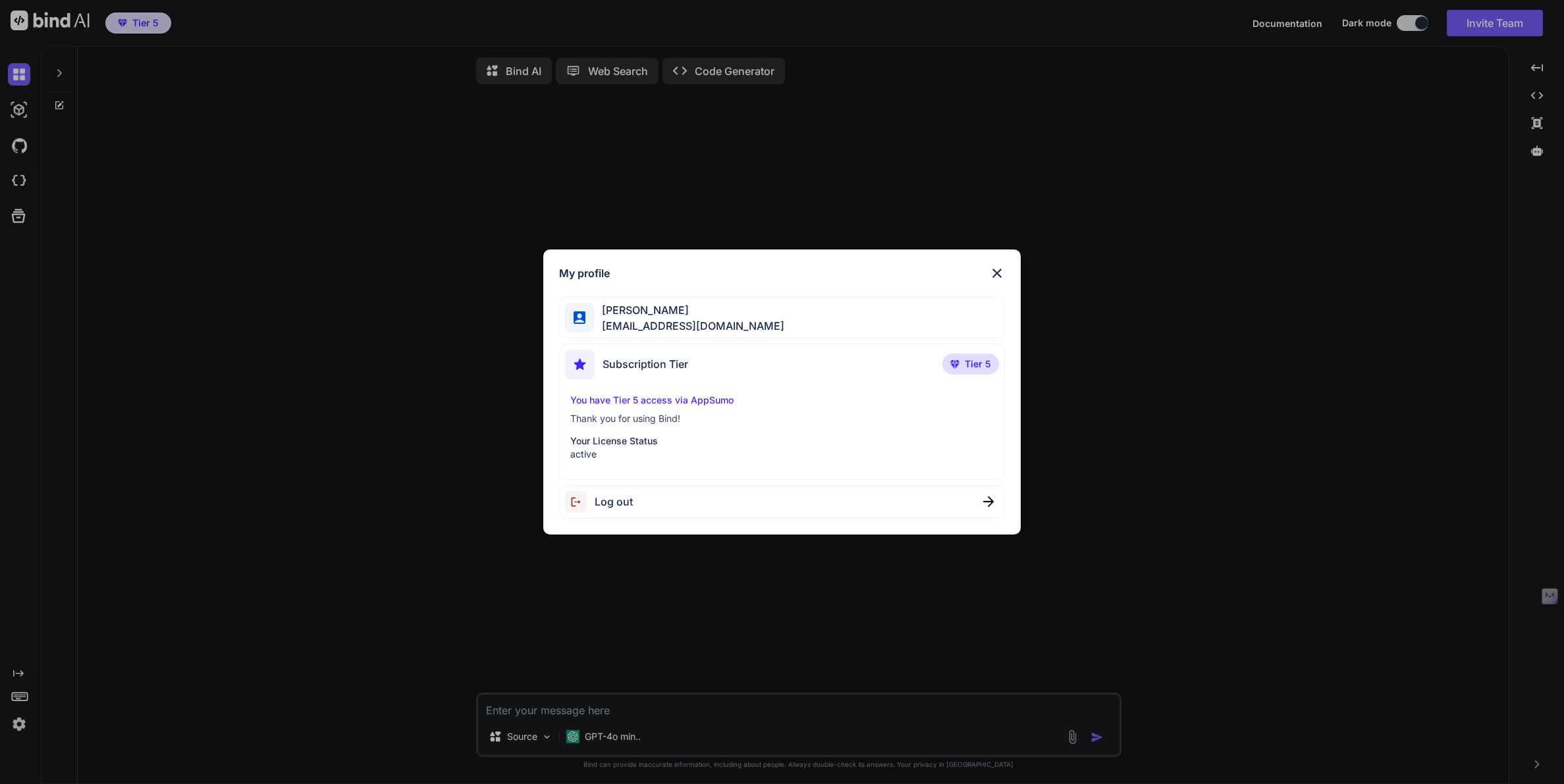
click at [993, 270] on img at bounding box center [996, 272] width 15 height 15
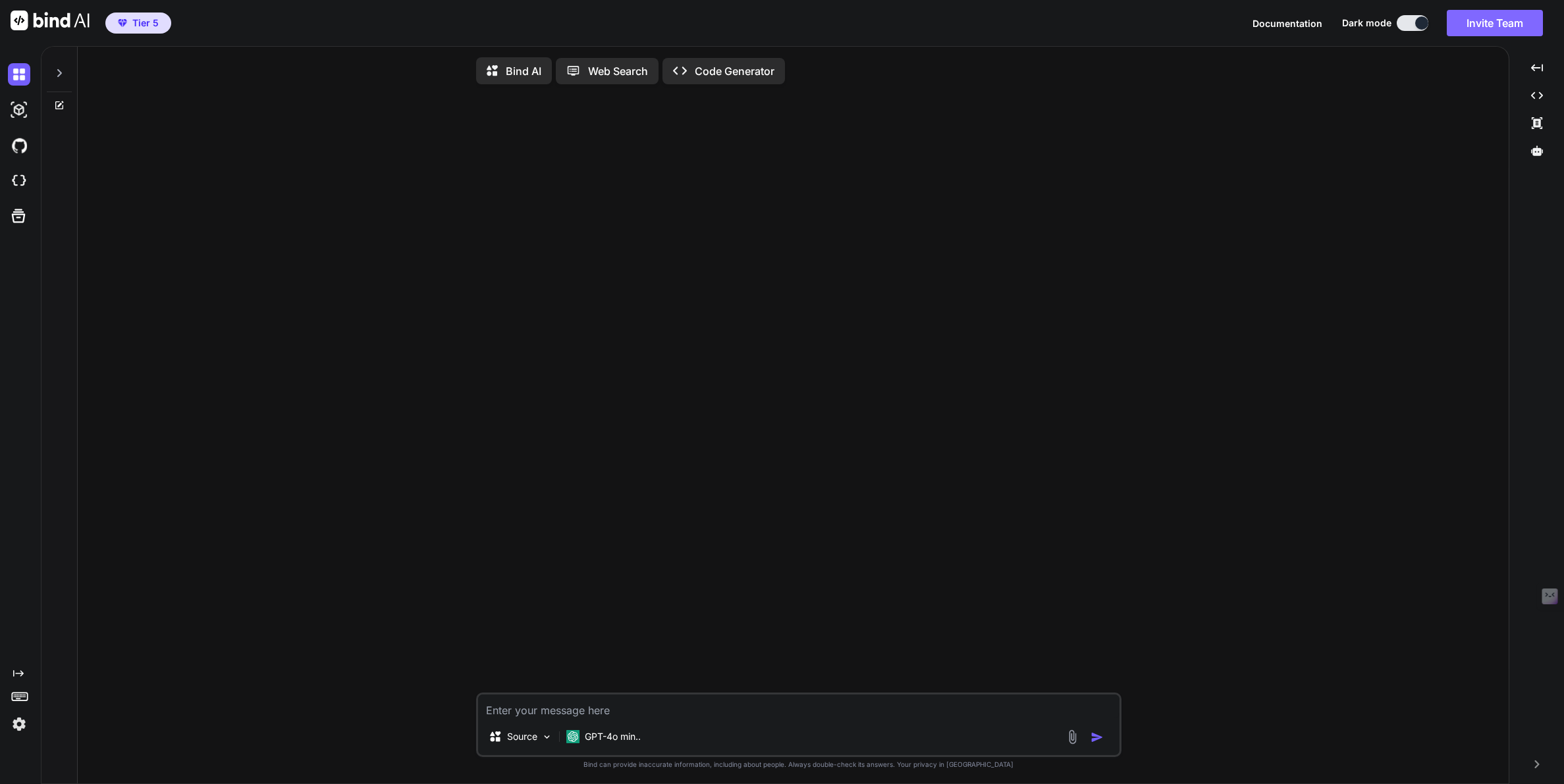
click at [1508, 21] on button "Invite Team" at bounding box center [1494, 23] width 96 height 27
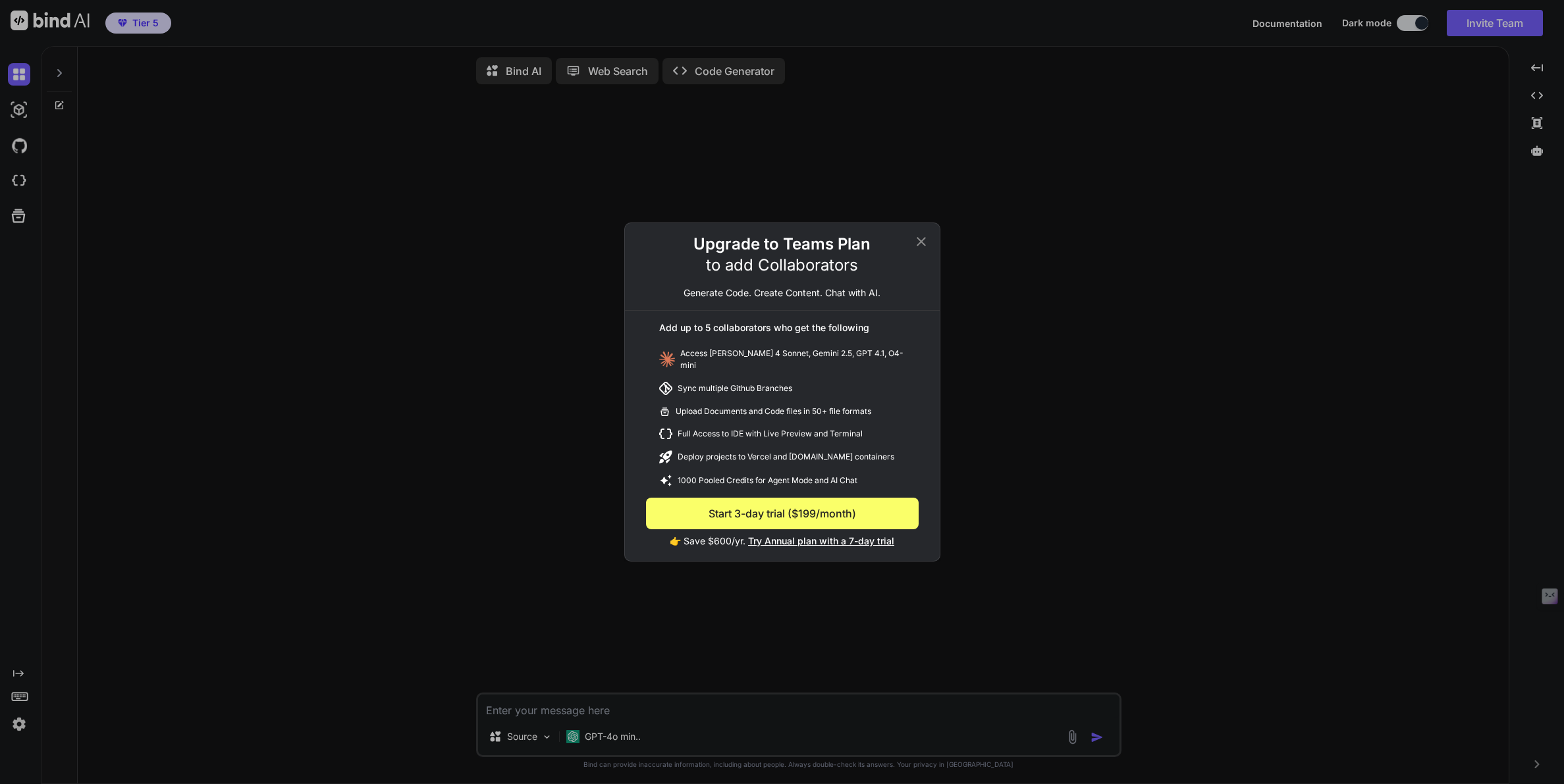
click at [1123, 320] on div "Upgrade to Teams Plan to add Collaborators Generate Code. Create Content. Chat …" at bounding box center [782, 392] width 1564 height 784
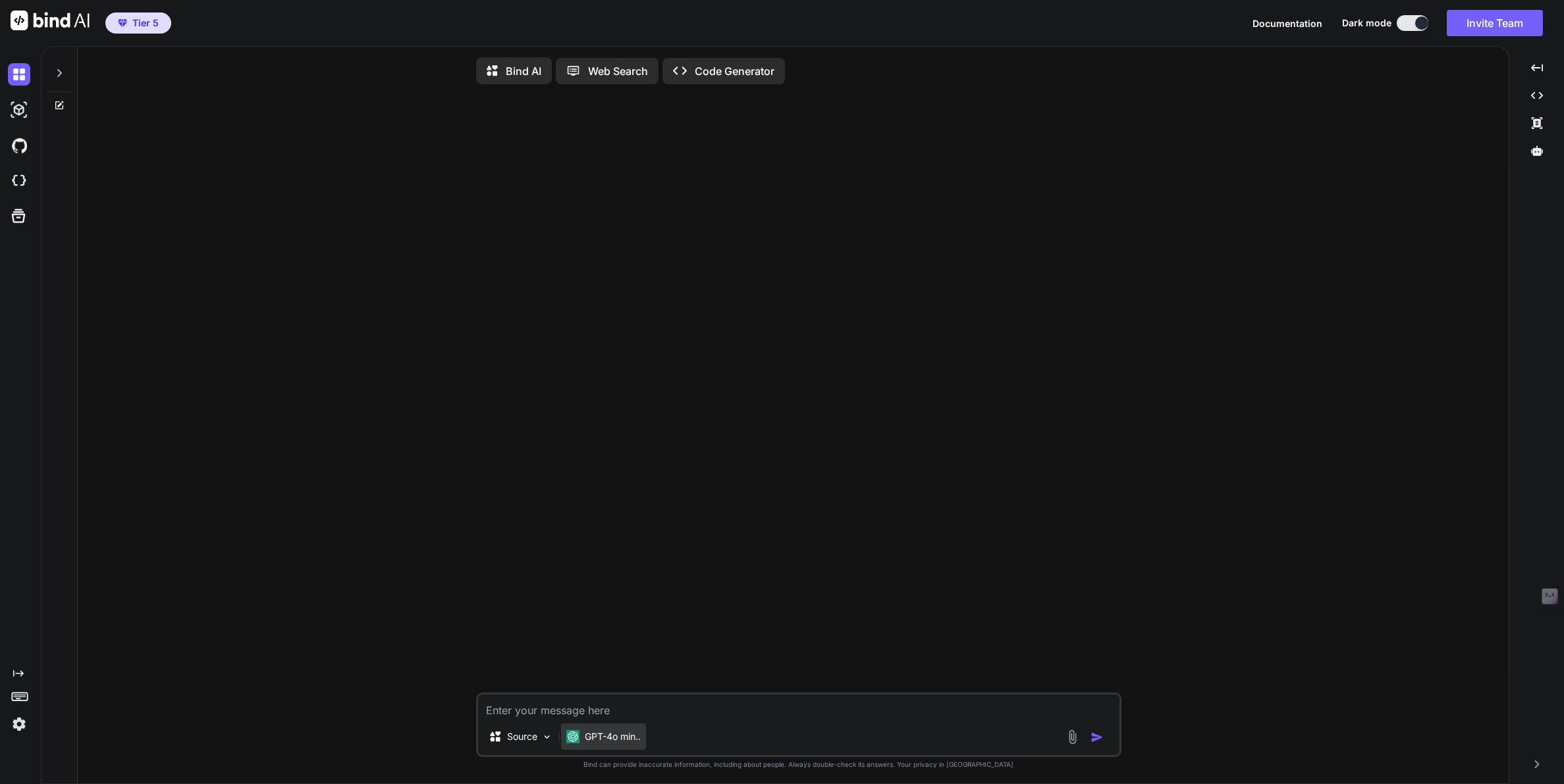
click at [610, 740] on p "GPT-4o min.." at bounding box center [613, 737] width 56 height 13
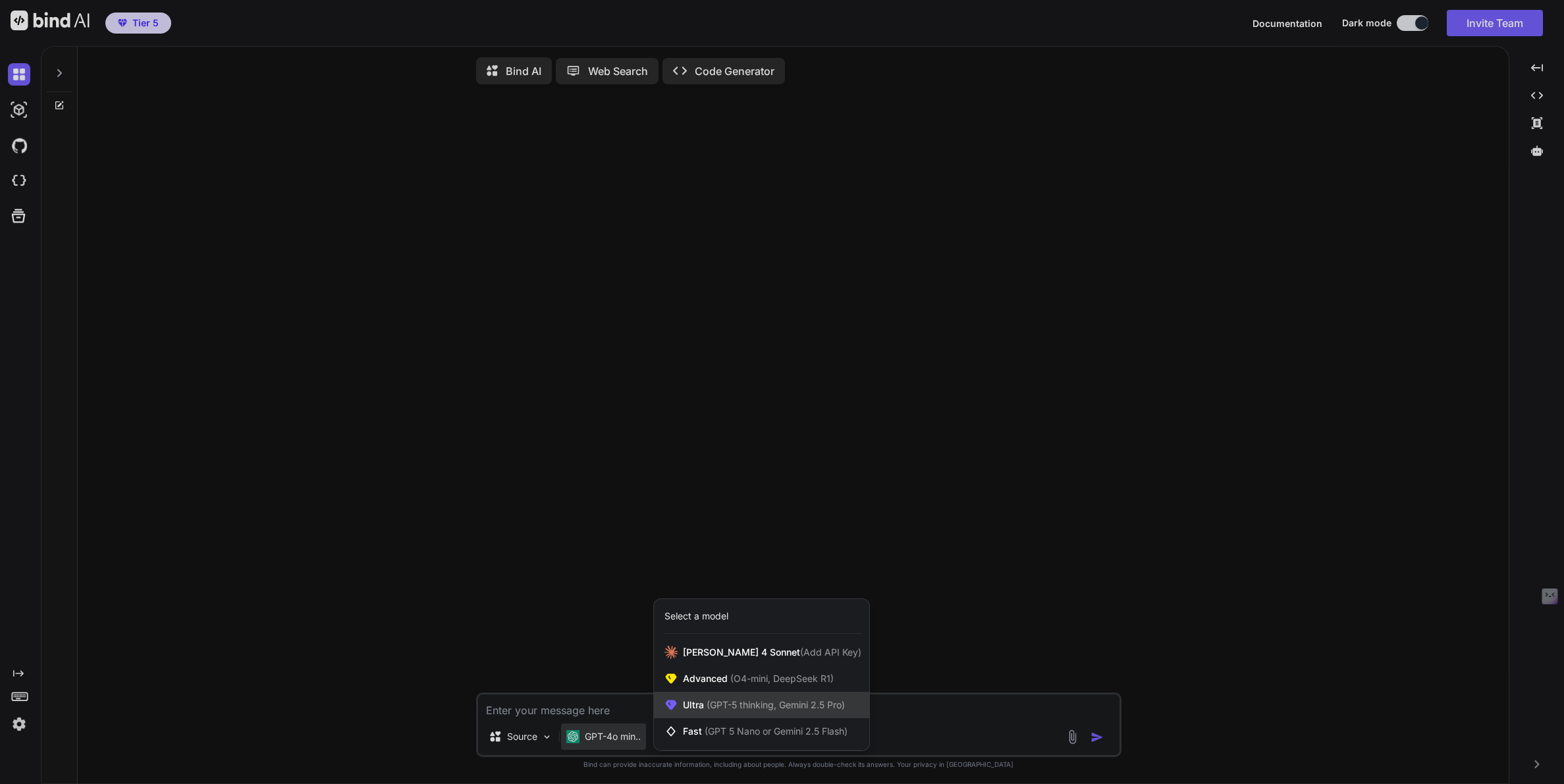
click at [715, 704] on span "(GPT-5 thinking, Gemini 2.5 Pro)" at bounding box center [774, 704] width 141 height 11
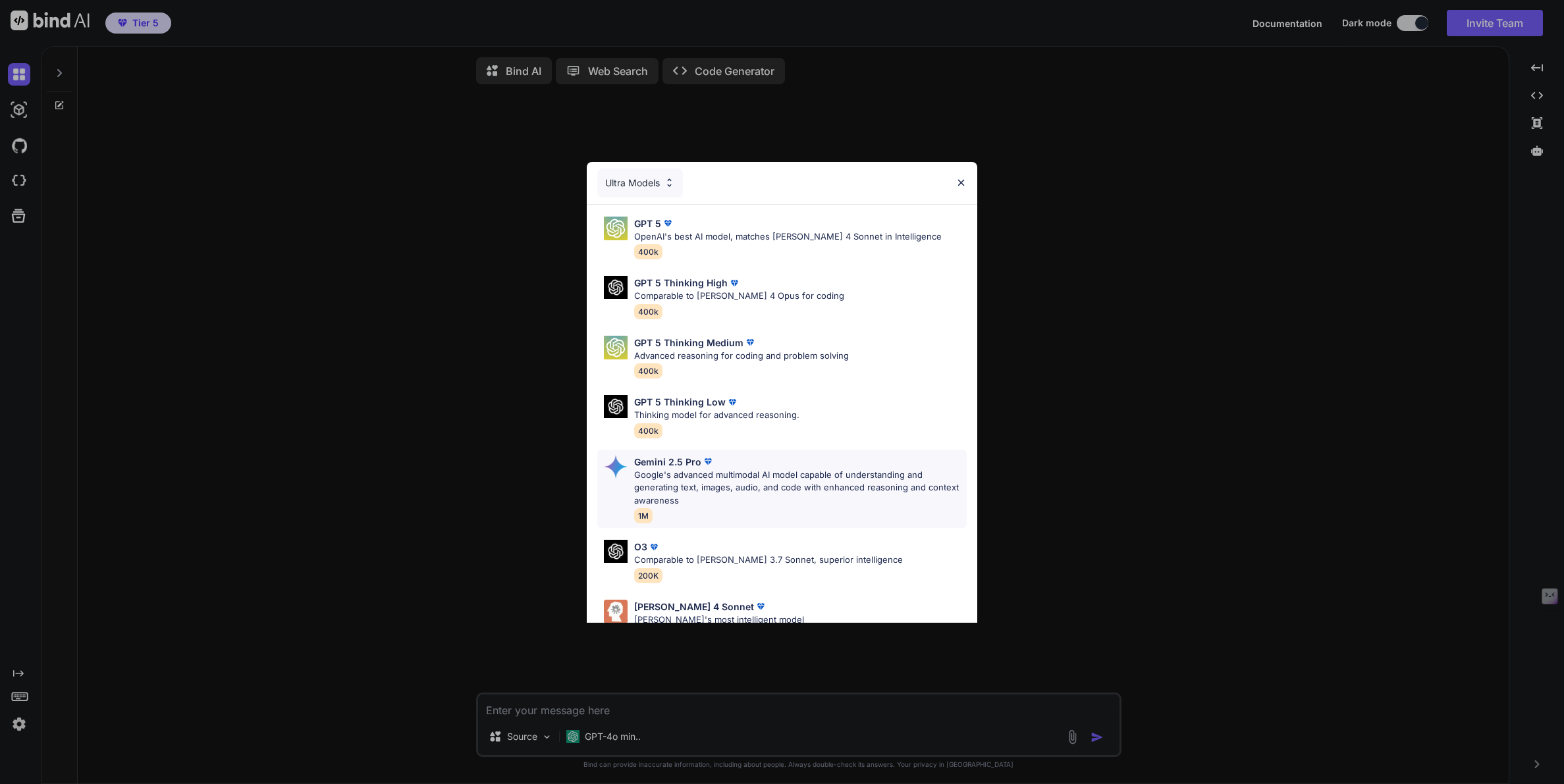
click at [688, 474] on p "Google's advanced multimodal AI model capable of understanding and generating t…" at bounding box center [800, 488] width 333 height 39
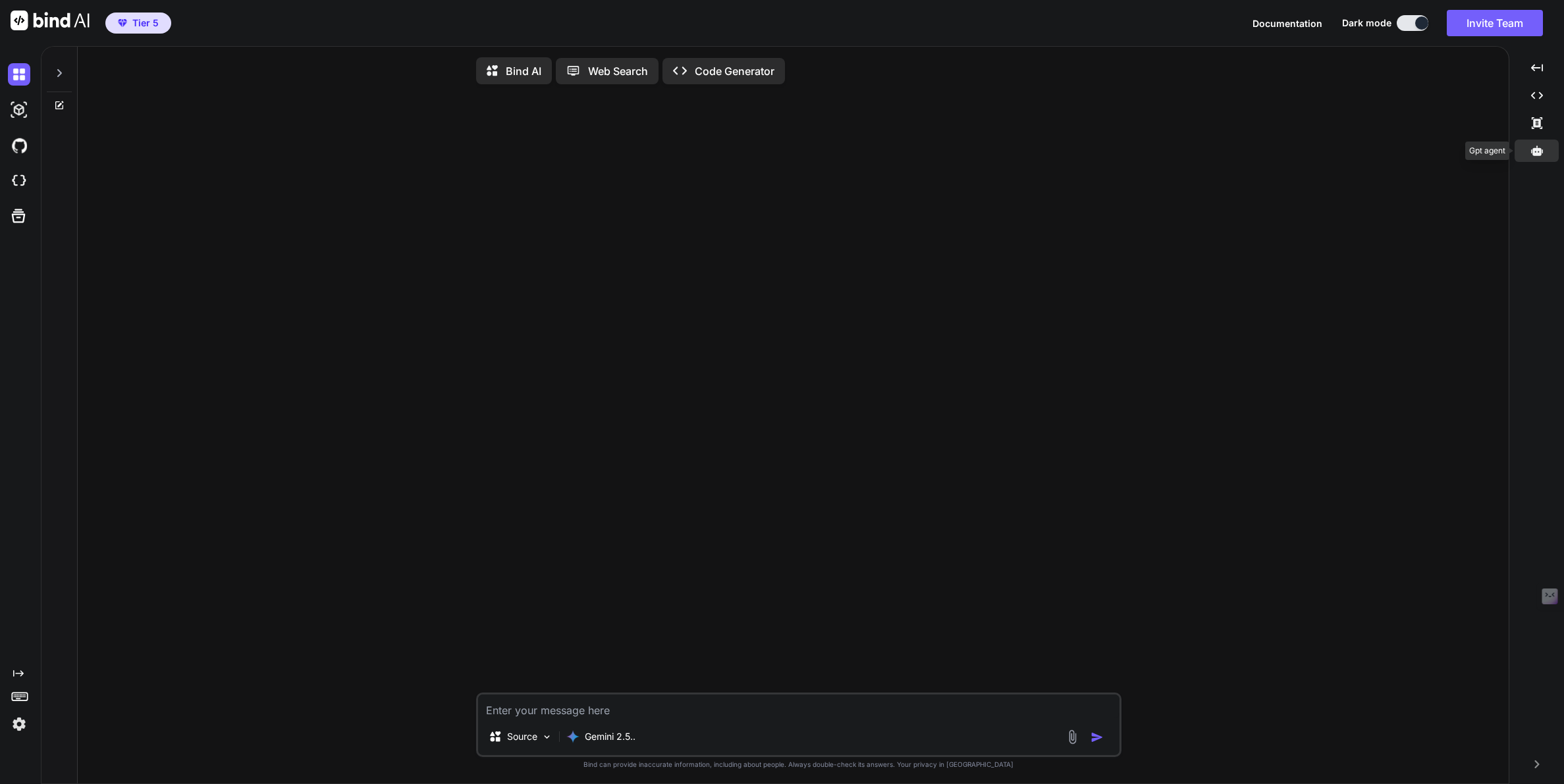
click at [1535, 149] on icon at bounding box center [1537, 150] width 12 height 10
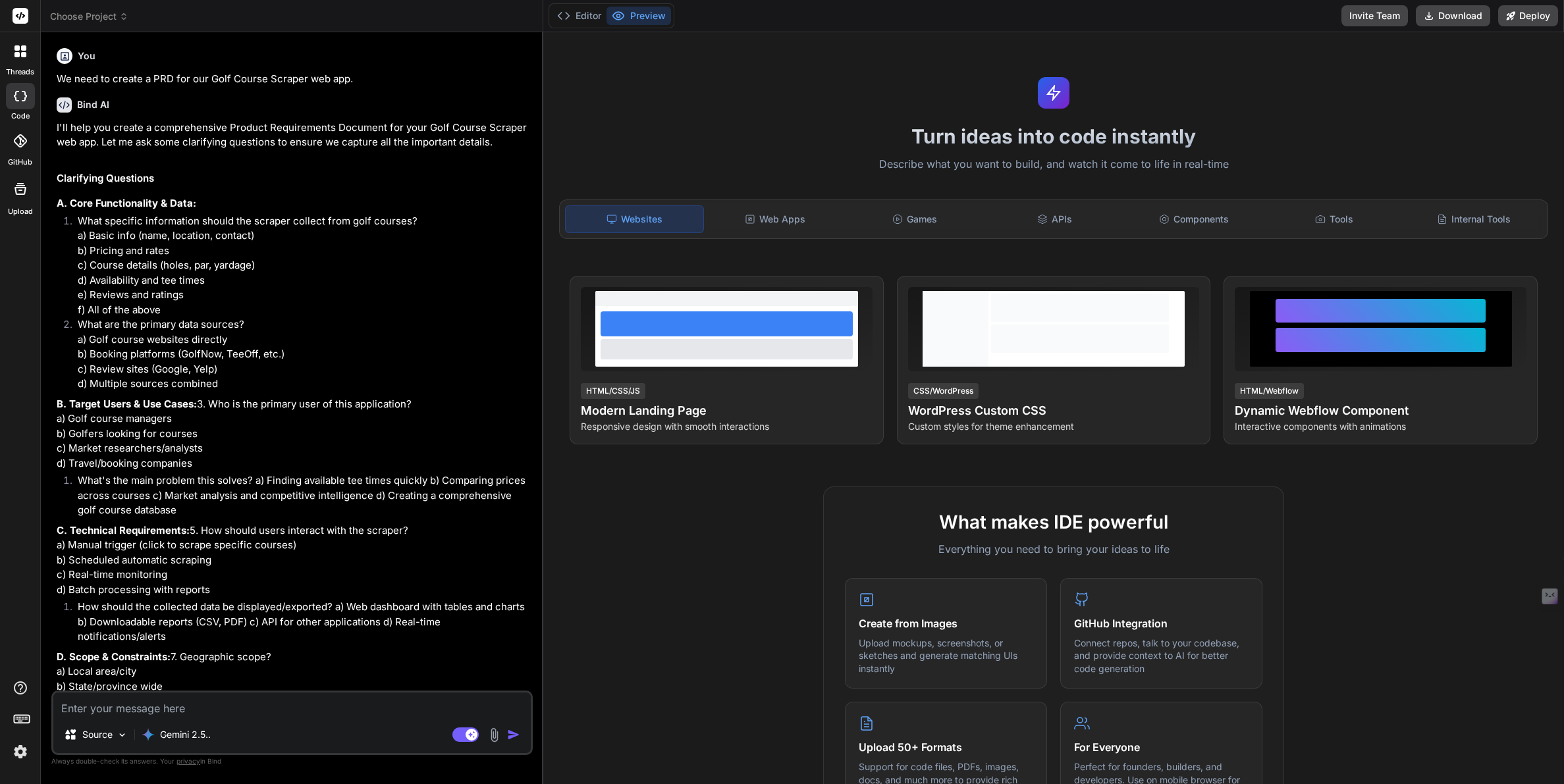
type textarea "x"
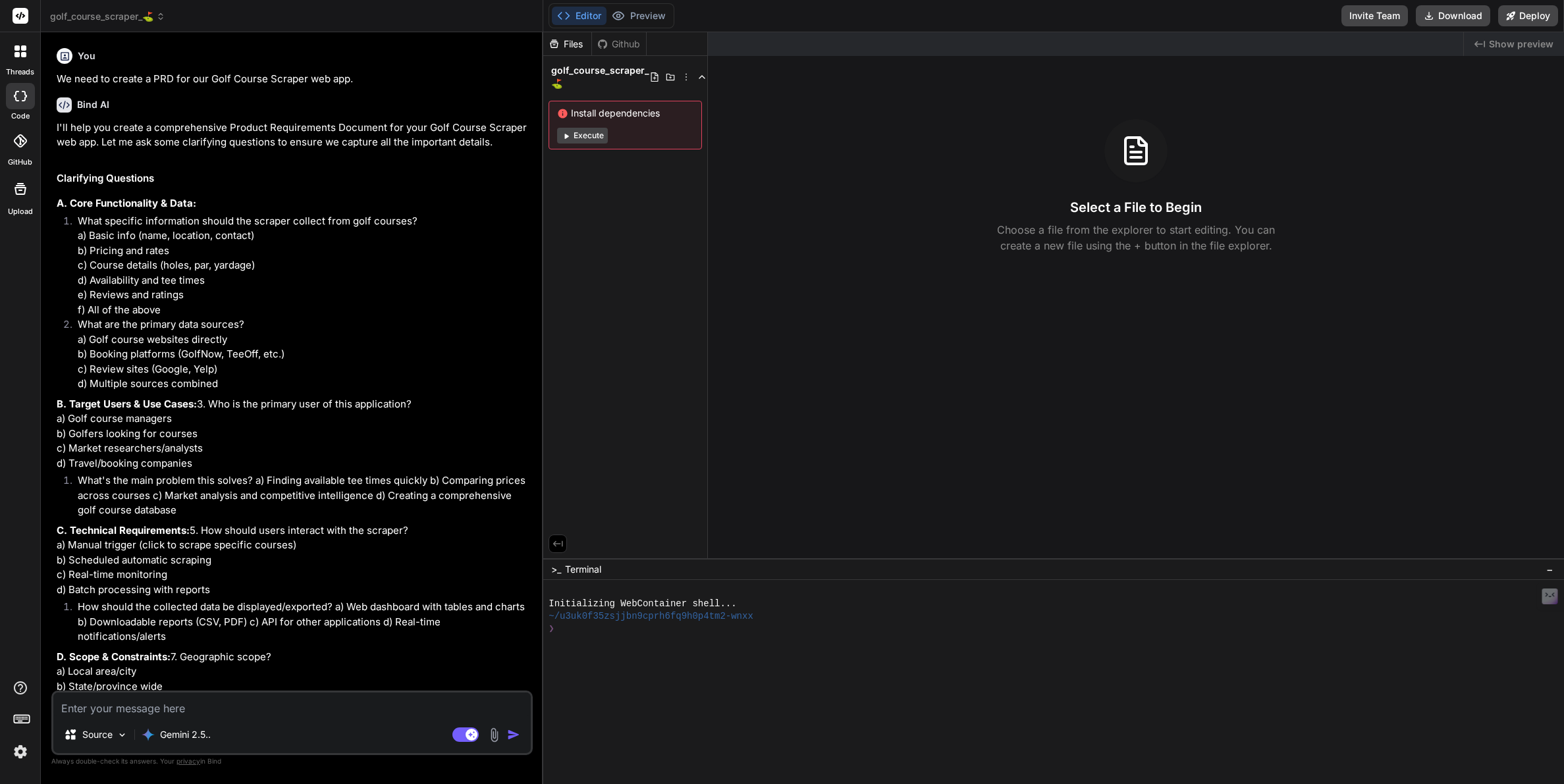
click at [21, 755] on img at bounding box center [21, 752] width 22 height 22
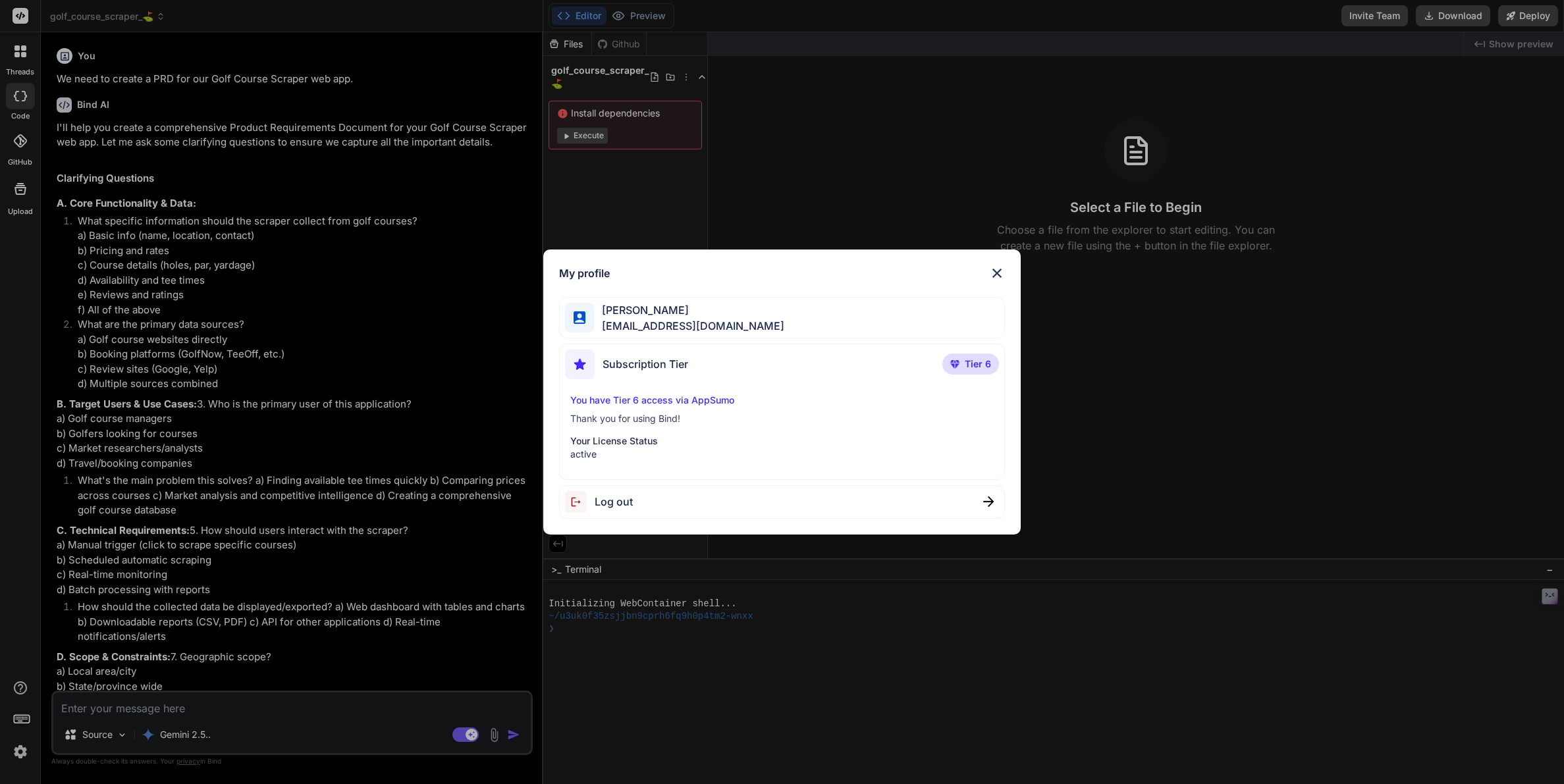
click at [21, 755] on div "My profile Tye Anderson fakewiseco@gmail.com Subscription Tier Tier 6 You have …" at bounding box center [782, 392] width 1564 height 784
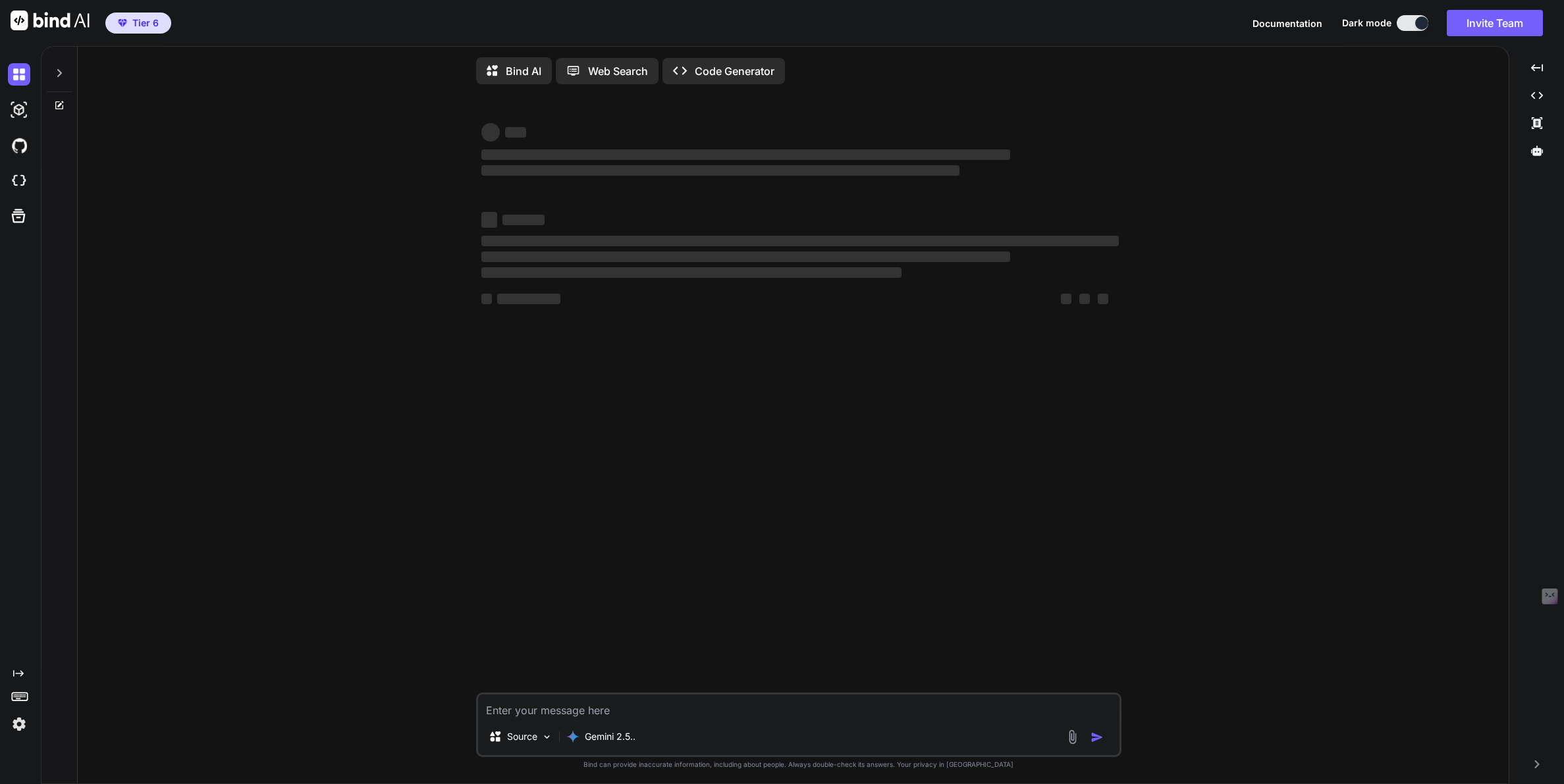
type textarea "x"
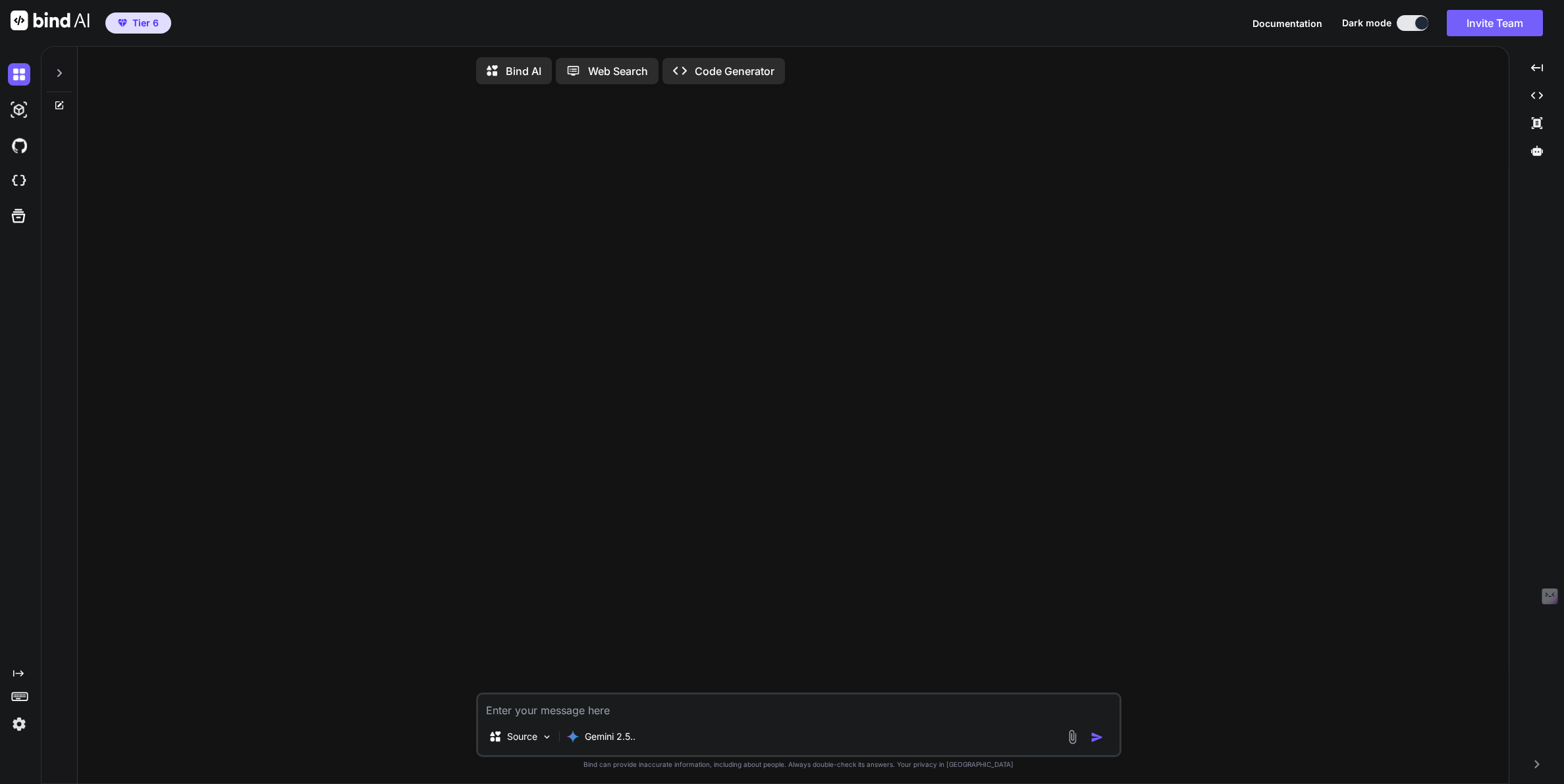
click at [15, 722] on img at bounding box center [19, 724] width 22 height 22
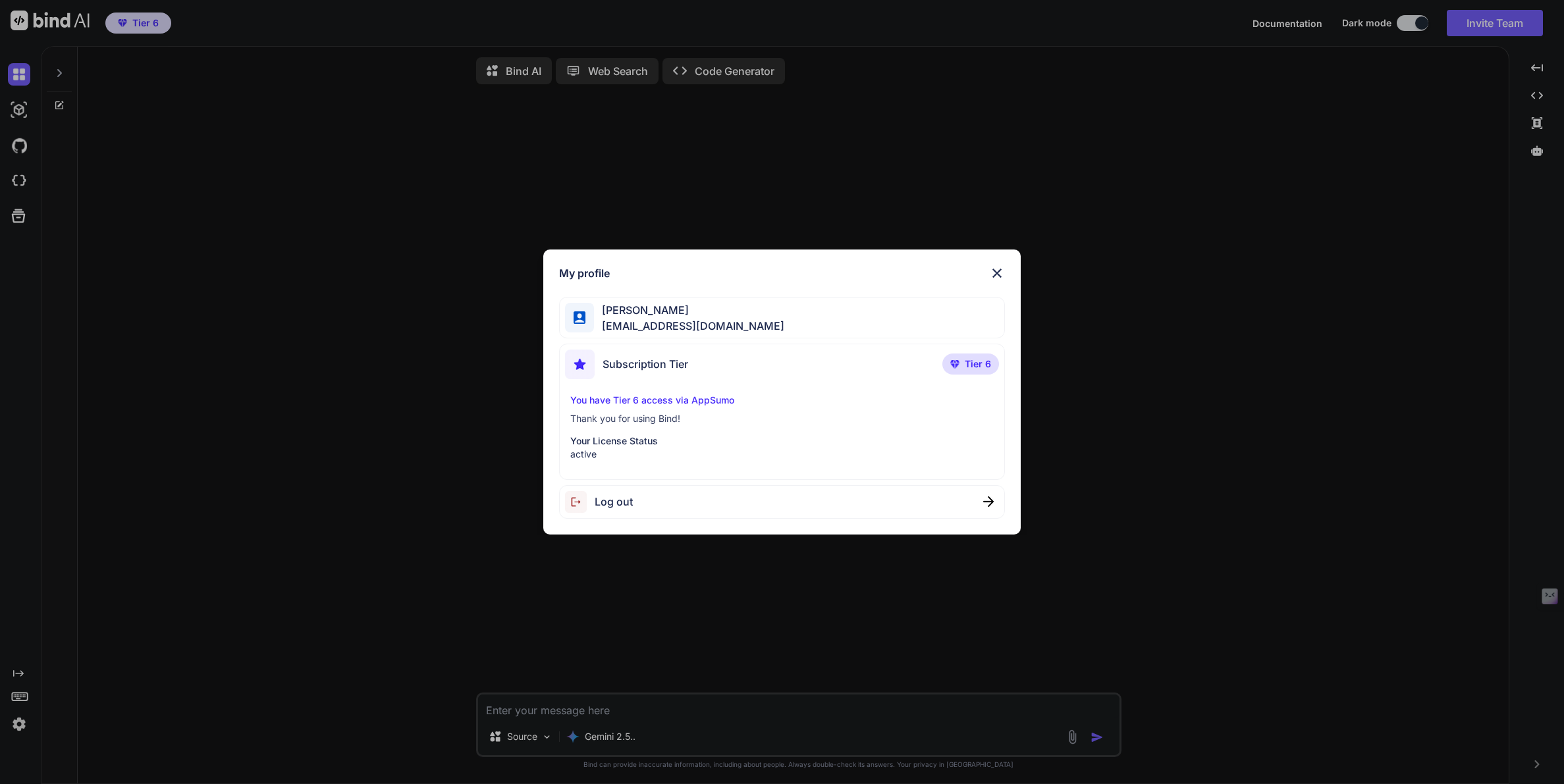
click at [15, 722] on div "My profile [PERSON_NAME] [EMAIL_ADDRESS][DOMAIN_NAME] Subscription Tier Tier 6 …" at bounding box center [782, 392] width 1564 height 784
